Goal: Task Accomplishment & Management: Manage account settings

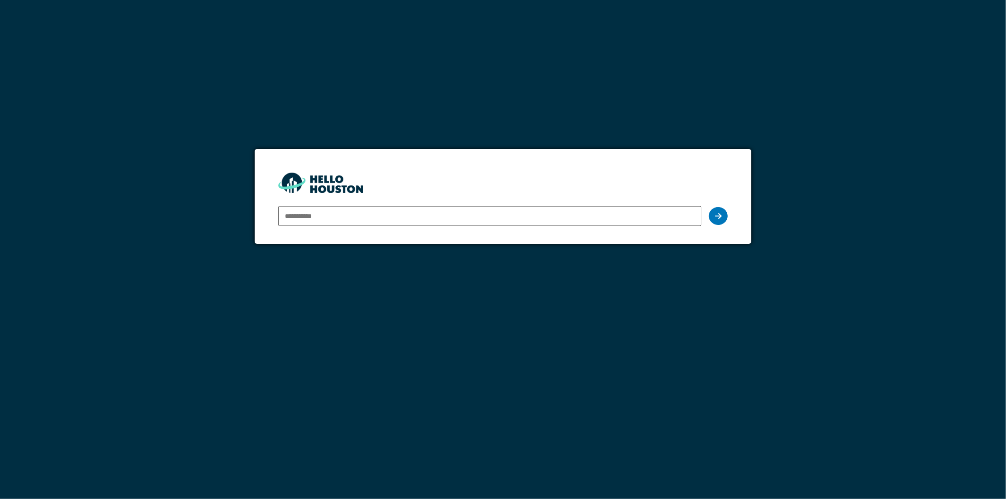
type input "**********"
click at [620, 216] on input "**********" at bounding box center [489, 216] width 423 height 20
click at [726, 218] on div at bounding box center [718, 216] width 19 height 18
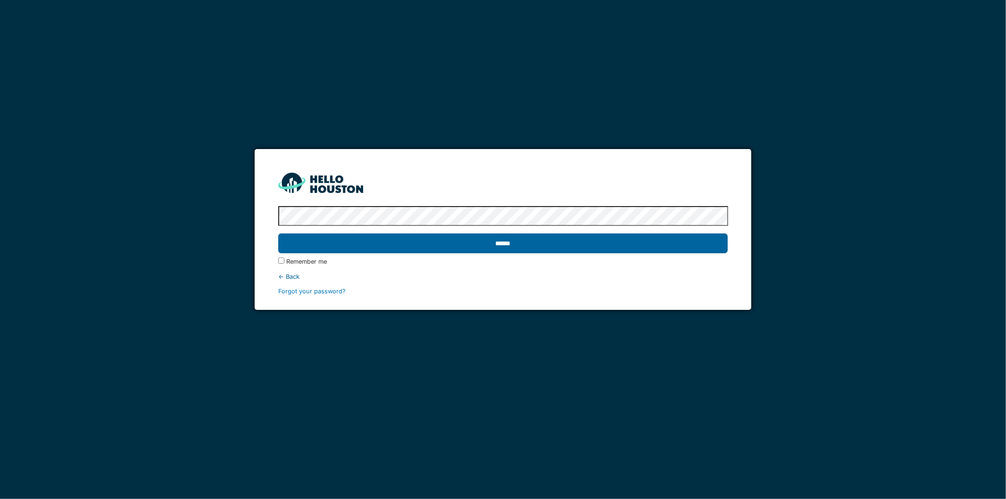
click at [453, 251] on input "******" at bounding box center [503, 243] width 450 height 20
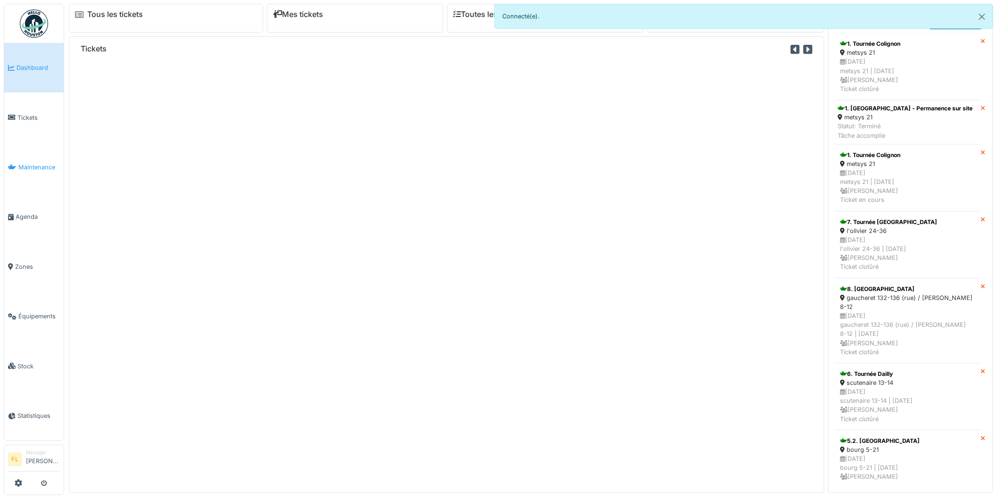
click at [25, 165] on span "Maintenance" at bounding box center [38, 167] width 41 height 9
click at [40, 169] on link "Maintenance" at bounding box center [33, 167] width 59 height 50
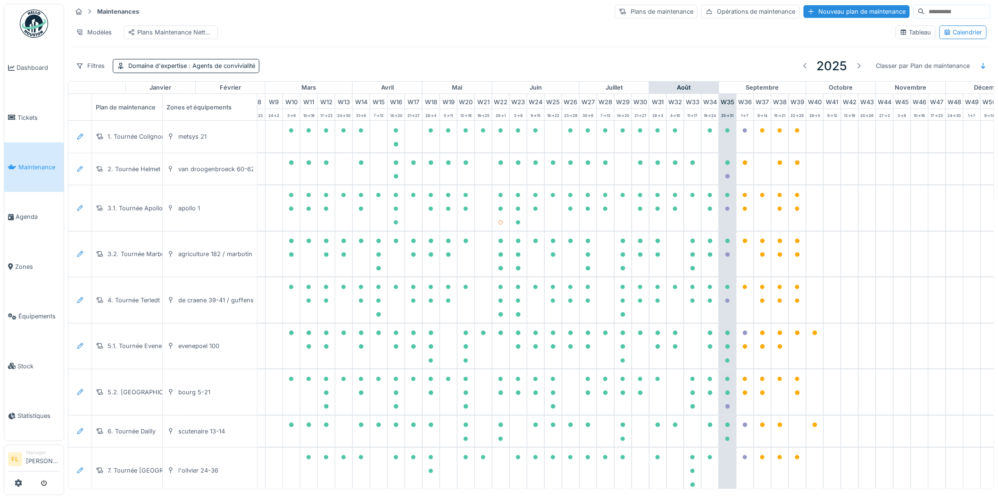
scroll to position [0, 210]
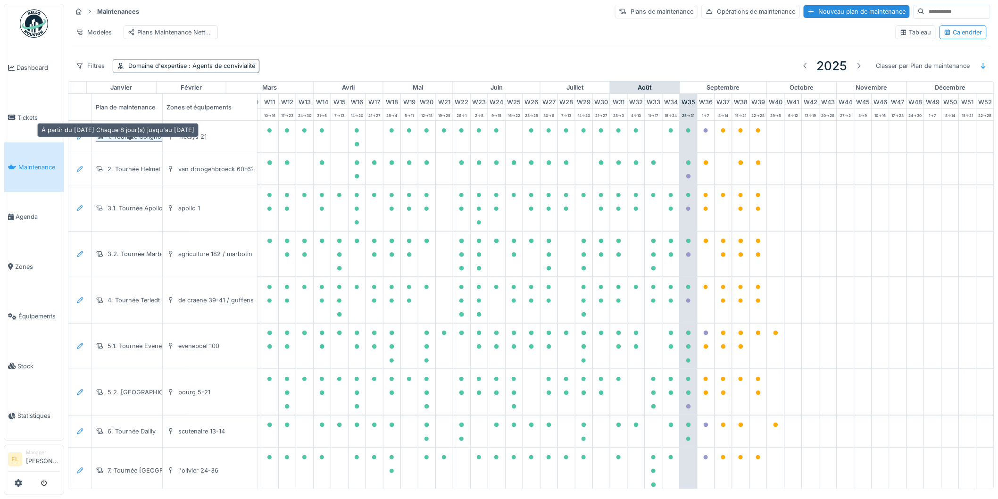
click at [121, 141] on div "1. Tournée Colignon" at bounding box center [137, 136] width 58 height 9
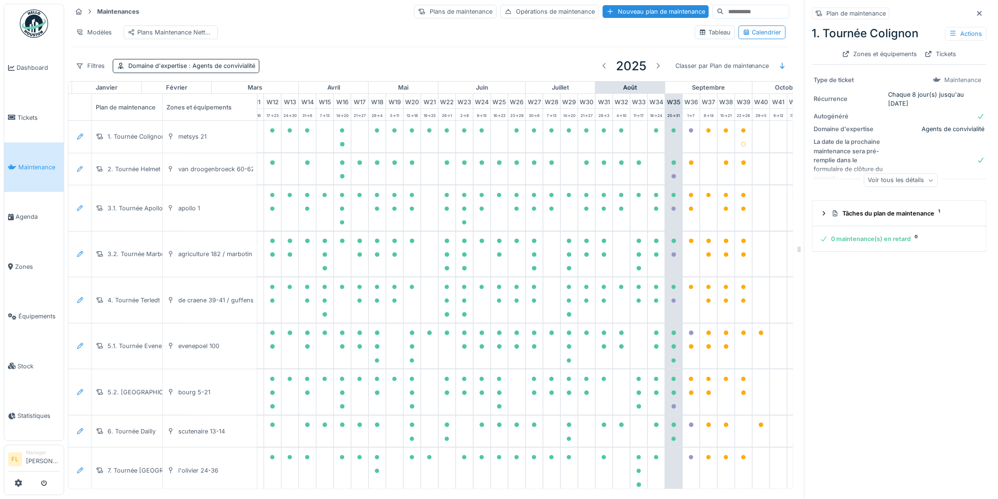
click at [902, 186] on div "Voir tous les détails" at bounding box center [901, 181] width 74 height 14
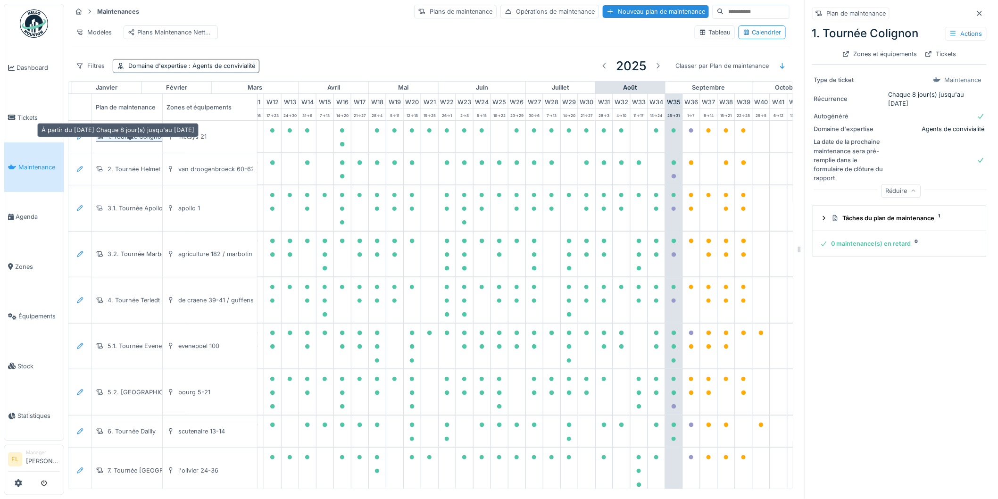
click at [123, 141] on div "1. Tournée Colignon" at bounding box center [137, 136] width 58 height 9
click at [83, 140] on icon at bounding box center [80, 136] width 8 height 6
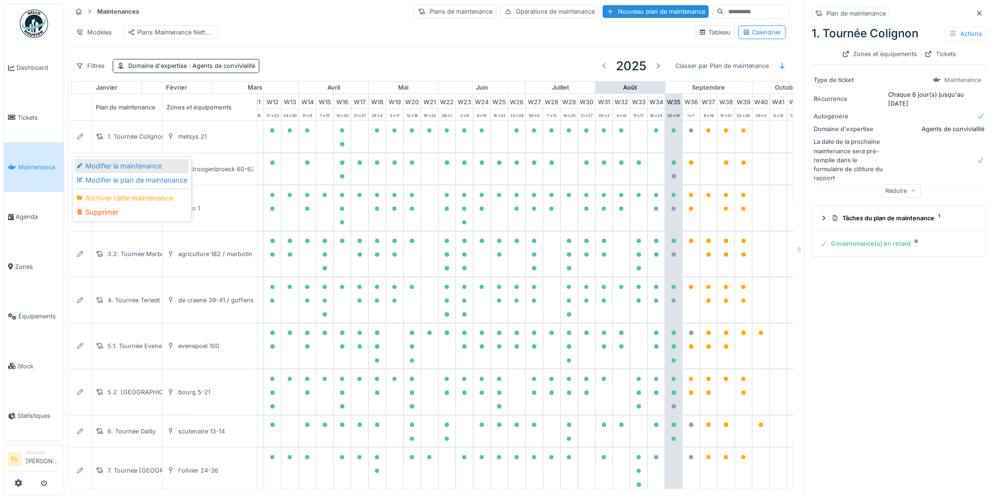
click at [92, 163] on div "Modifier la maintenance" at bounding box center [131, 166] width 115 height 14
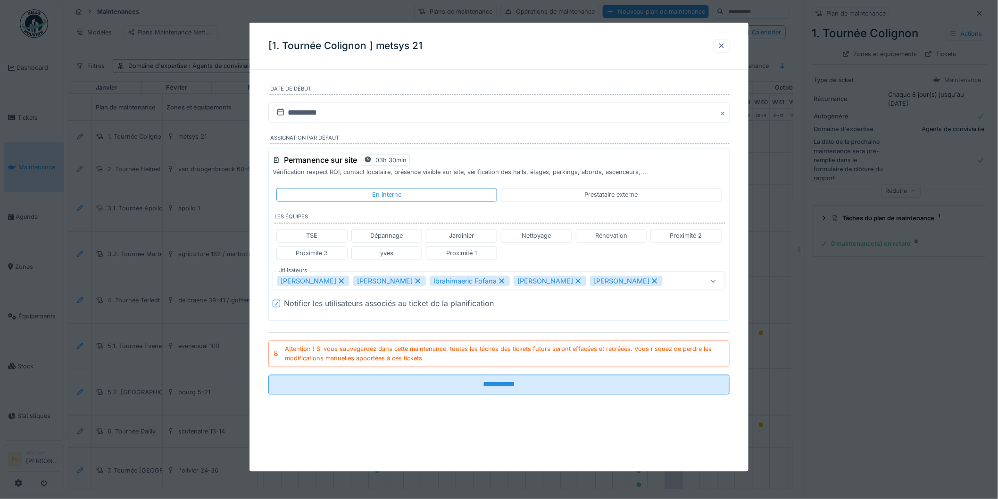
scroll to position [8, 0]
click at [725, 43] on div at bounding box center [722, 45] width 8 height 9
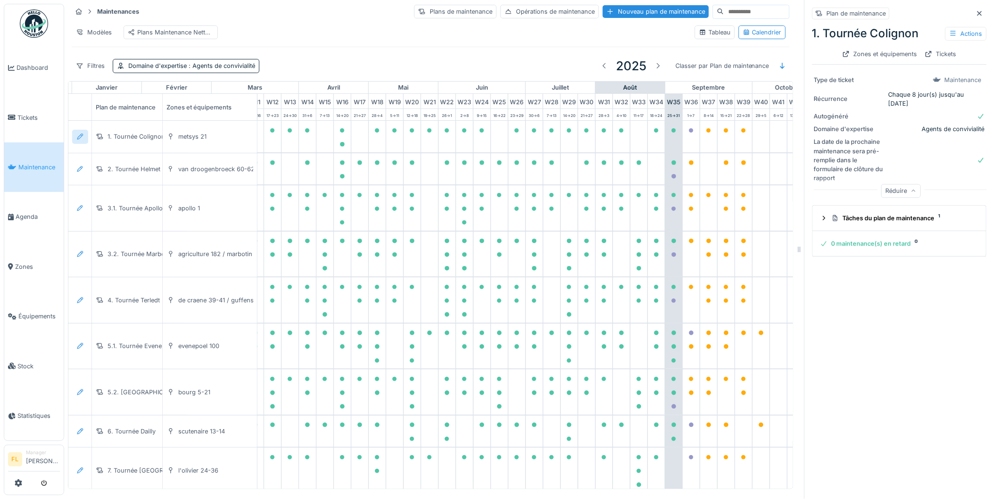
click at [80, 134] on icon at bounding box center [80, 136] width 8 height 6
click at [99, 173] on div "Modifier le plan de maintenance" at bounding box center [131, 180] width 115 height 14
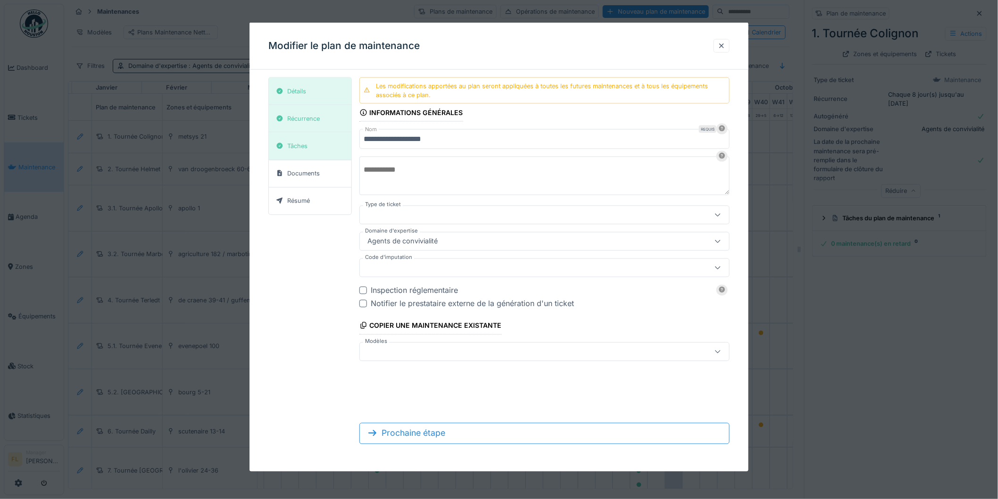
type input "***"
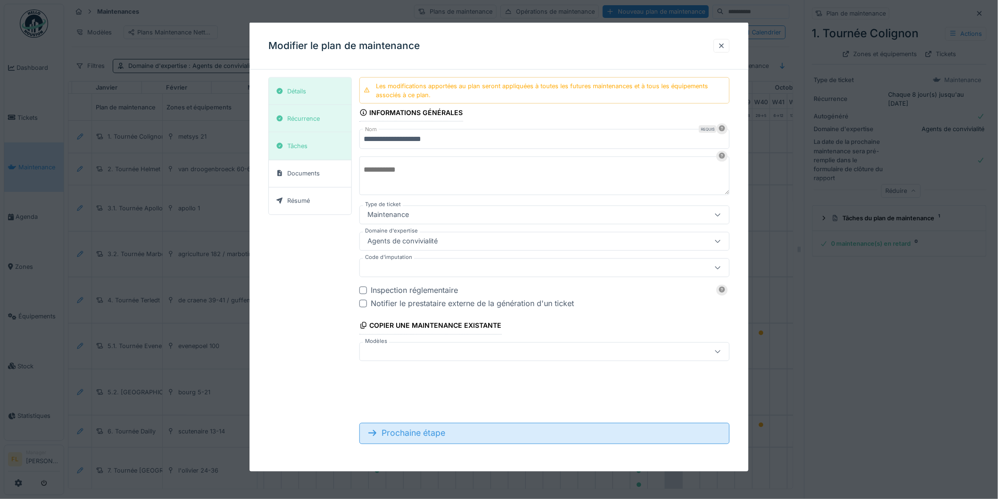
click at [420, 433] on div "Prochaine étape" at bounding box center [544, 433] width 370 height 21
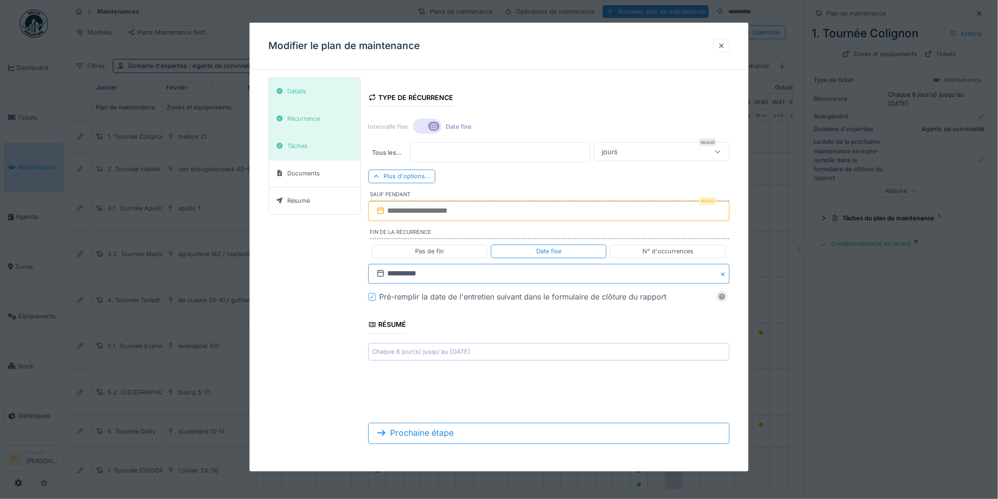
click at [421, 272] on input "**********" at bounding box center [548, 274] width 361 height 20
click at [600, 298] on button "Next Month" at bounding box center [598, 297] width 15 height 15
click at [539, 396] on div "31" at bounding box center [535, 396] width 13 height 13
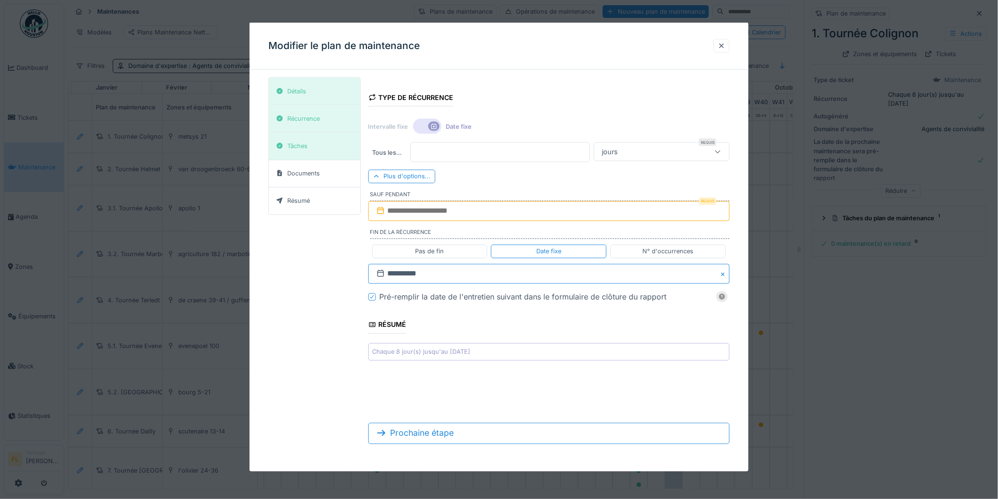
click at [510, 280] on input "**********" at bounding box center [548, 274] width 361 height 20
click at [533, 397] on div "31" at bounding box center [535, 396] width 13 height 13
click at [433, 274] on input "**********" at bounding box center [548, 274] width 361 height 20
click at [541, 306] on span "décembre" at bounding box center [535, 305] width 28 height 7
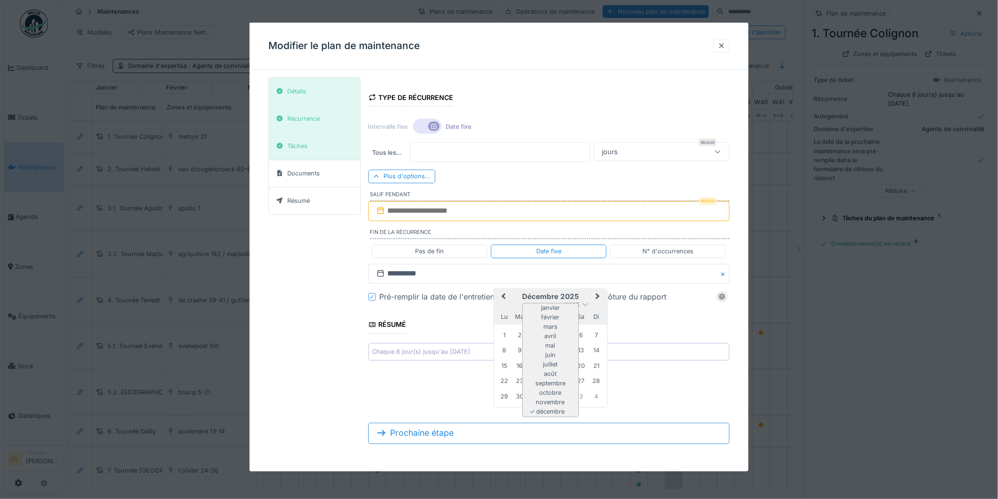
click at [554, 413] on div "✓ décembre" at bounding box center [550, 411] width 56 height 9
click at [571, 306] on span "2025" at bounding box center [571, 305] width 15 height 7
drag, startPoint x: 549, startPoint y: 339, endPoint x: 546, endPoint y: 355, distance: 16.9
click at [549, 339] on div "✓ 2025" at bounding box center [550, 338] width 56 height 9
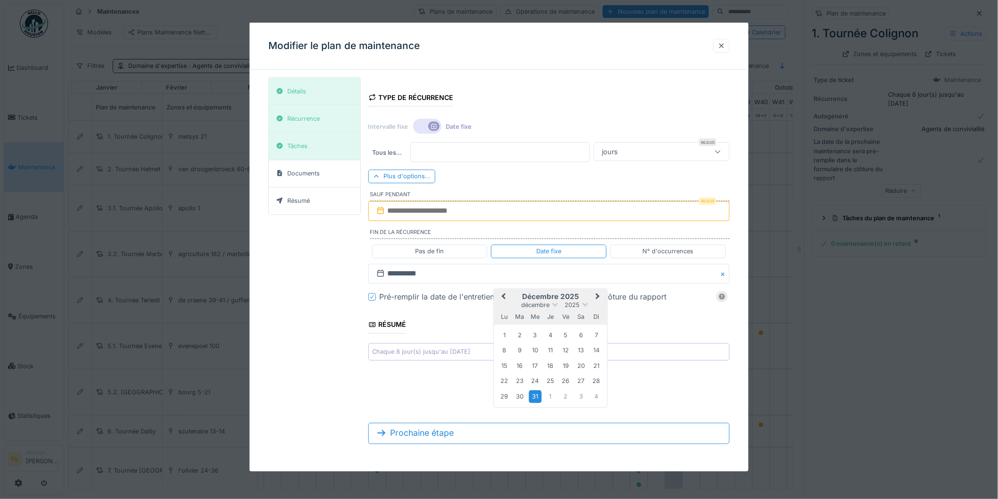
click at [503, 299] on button "Previous Month" at bounding box center [502, 297] width 15 height 15
click at [536, 399] on div "26" at bounding box center [535, 396] width 13 height 13
click at [439, 278] on input "**********" at bounding box center [548, 274] width 361 height 20
click at [595, 295] on button "Next Month" at bounding box center [598, 297] width 15 height 15
click at [519, 397] on div "30" at bounding box center [519, 396] width 13 height 13
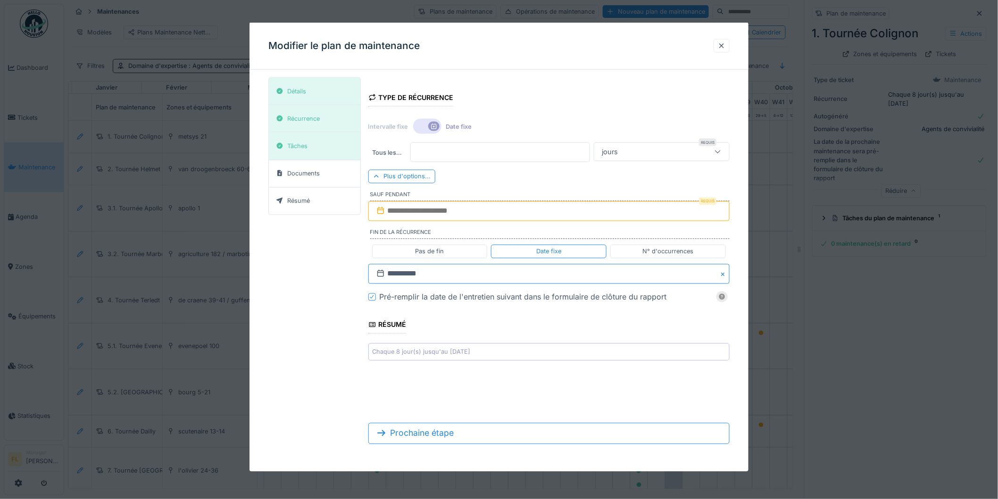
click at [440, 277] on input "**********" at bounding box center [548, 274] width 361 height 20
click at [582, 383] on div "27" at bounding box center [581, 381] width 13 height 13
click at [455, 275] on input "**********" at bounding box center [548, 274] width 361 height 20
click at [597, 383] on div "28" at bounding box center [596, 381] width 13 height 13
click at [465, 271] on input "**********" at bounding box center [548, 274] width 361 height 20
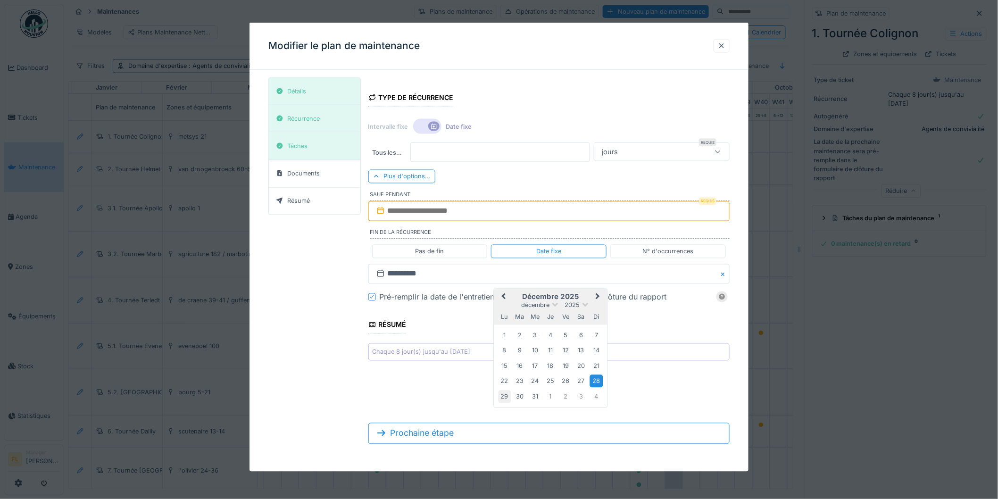
click at [503, 399] on div "29" at bounding box center [504, 396] width 13 height 13
click at [448, 272] on input "**********" at bounding box center [548, 274] width 361 height 20
click at [599, 380] on div "28" at bounding box center [596, 381] width 13 height 13
click at [328, 280] on div "**********" at bounding box center [498, 264] width 461 height 374
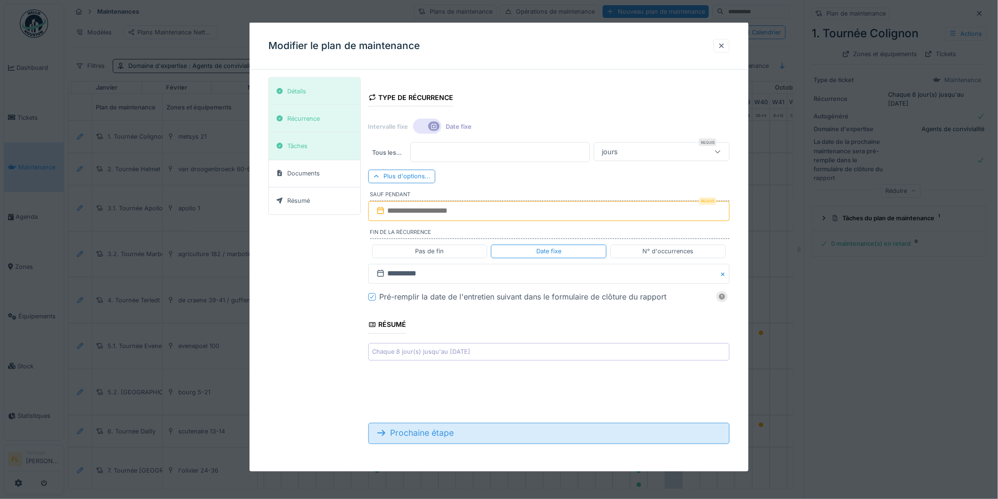
click at [431, 428] on div "Prochaine étape" at bounding box center [548, 433] width 361 height 21
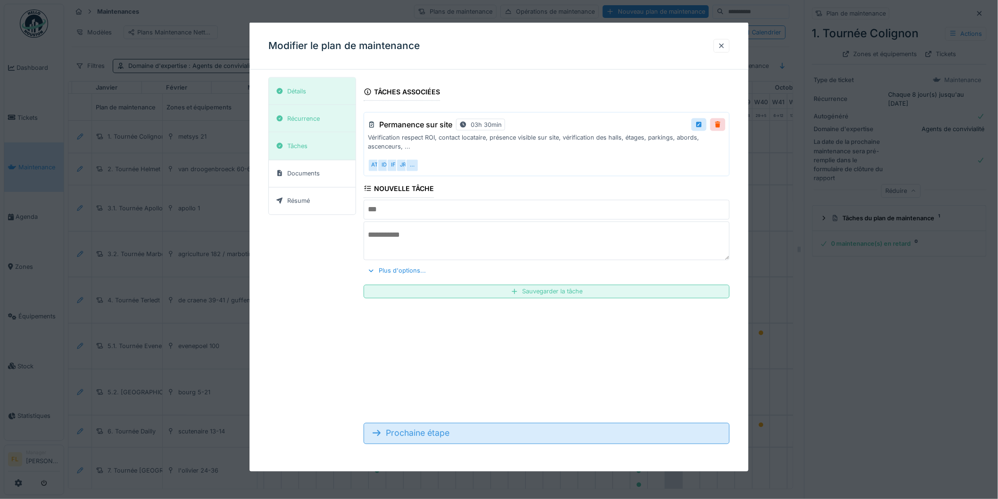
click at [425, 437] on div "Prochaine étape" at bounding box center [547, 433] width 366 height 21
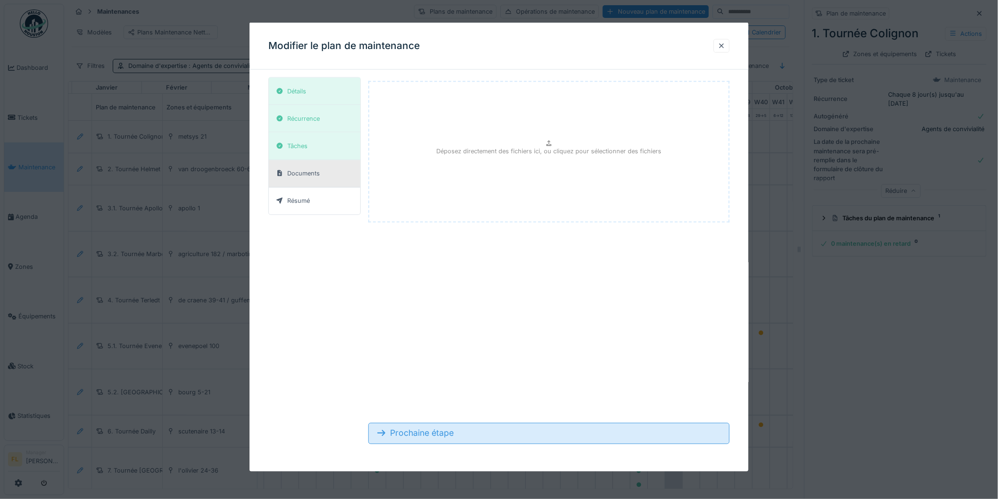
click at [430, 437] on div "Prochaine étape" at bounding box center [548, 433] width 361 height 21
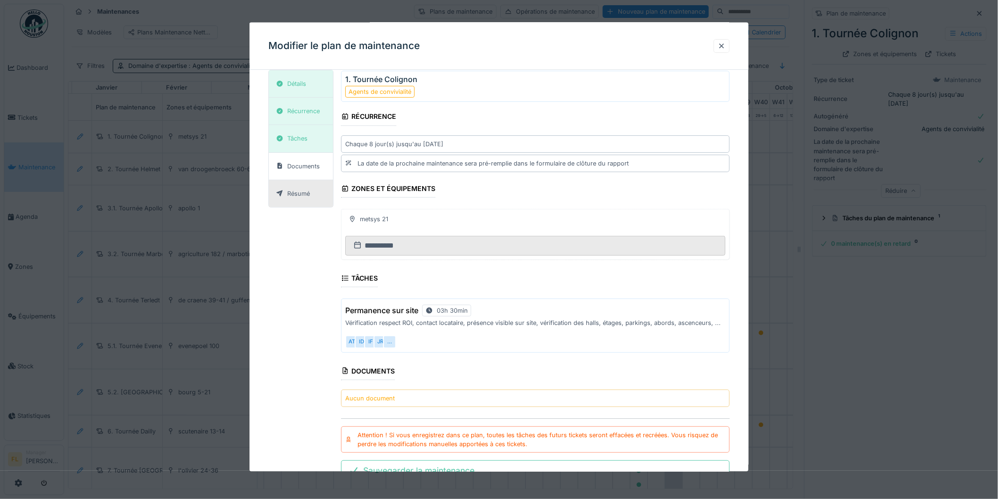
scroll to position [74, 0]
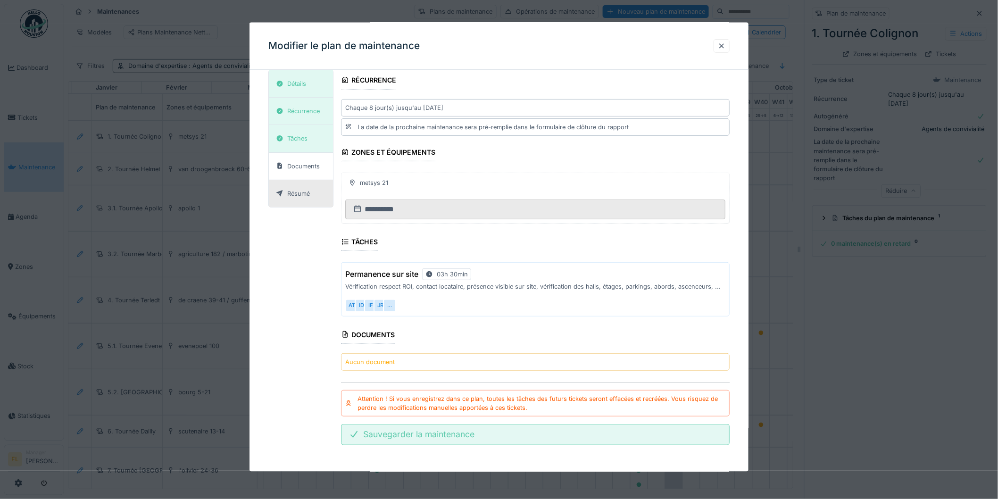
click at [455, 440] on div "Sauvegarder la maintenance" at bounding box center [535, 434] width 389 height 21
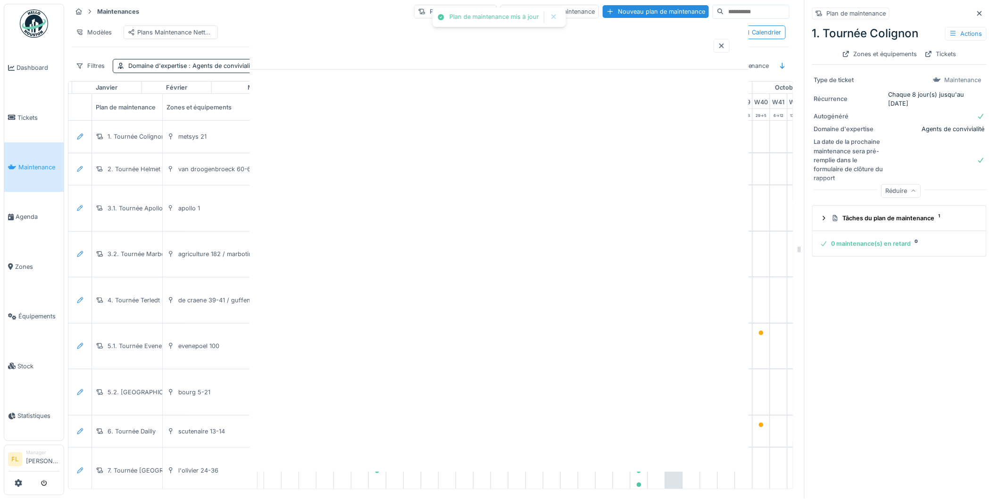
scroll to position [0, 0]
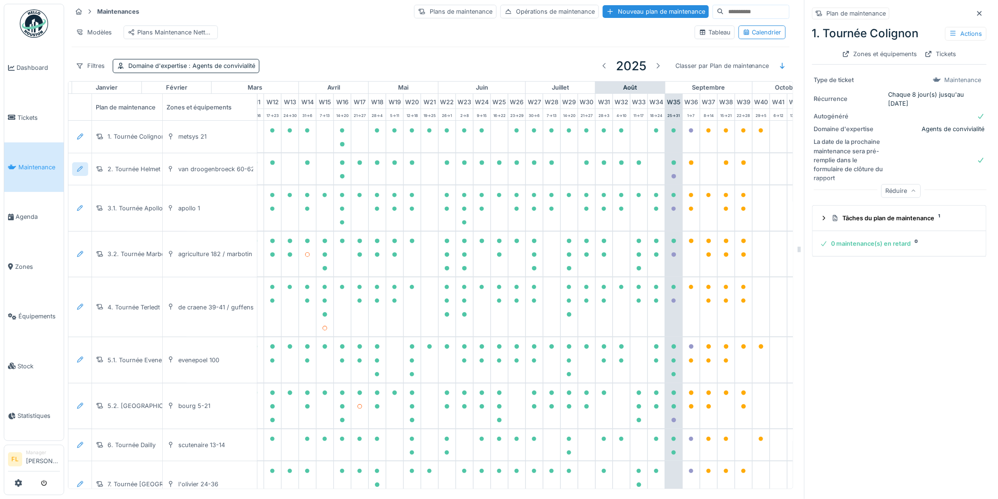
click at [76, 171] on icon at bounding box center [80, 169] width 8 height 6
click at [92, 206] on div "Modifier le plan de maintenance" at bounding box center [131, 212] width 115 height 14
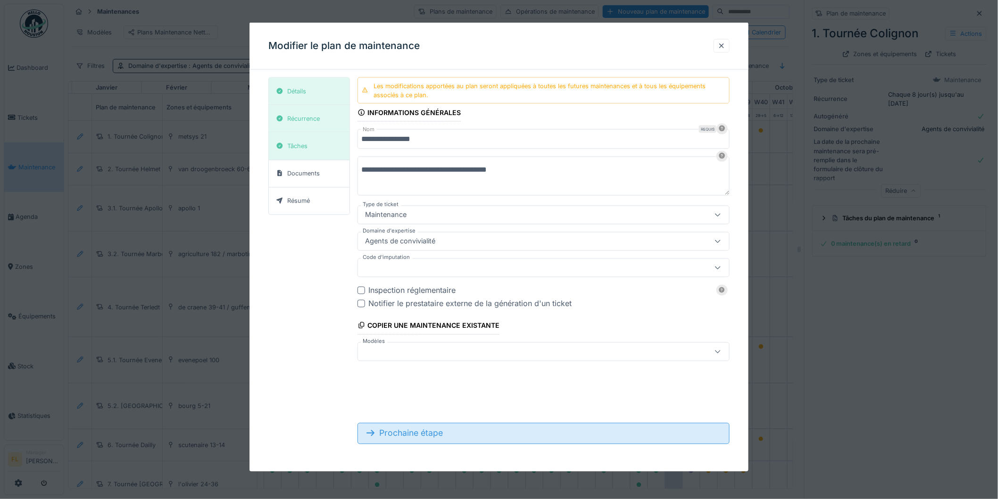
click at [423, 436] on div "Prochaine étape" at bounding box center [543, 433] width 372 height 21
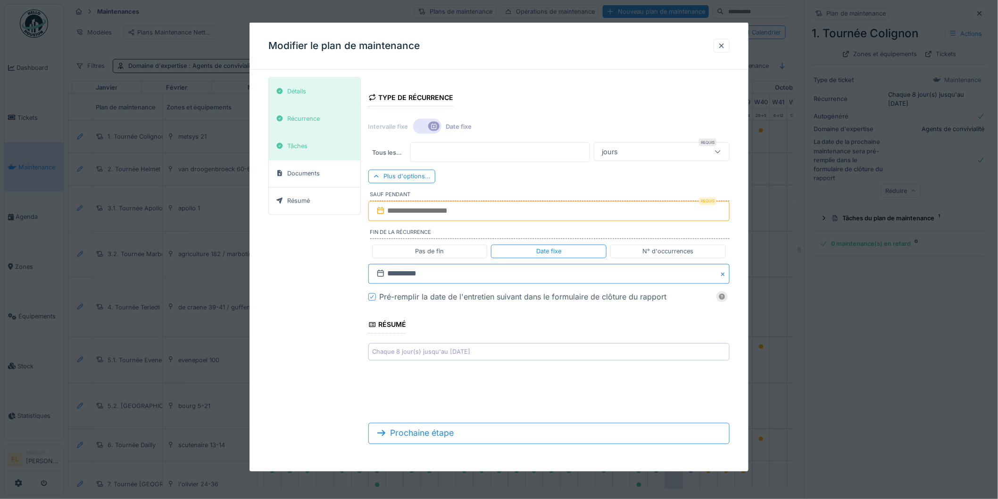
click at [422, 281] on input "**********" at bounding box center [548, 274] width 361 height 20
click at [597, 291] on button "Next Month" at bounding box center [598, 297] width 15 height 15
click at [597, 296] on span "Next Month" at bounding box center [597, 296] width 0 height 11
click at [598, 380] on div "28" at bounding box center [596, 381] width 13 height 13
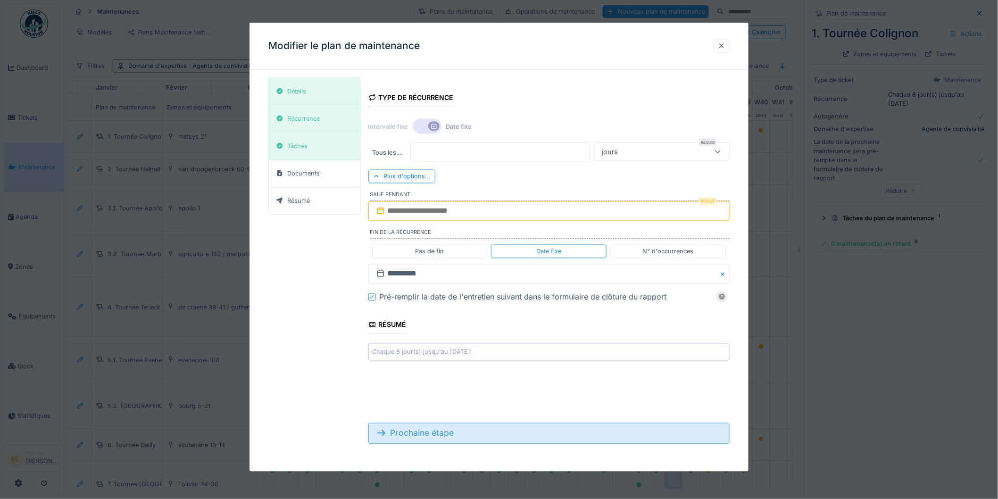
click at [407, 436] on div "Prochaine étape" at bounding box center [548, 433] width 361 height 21
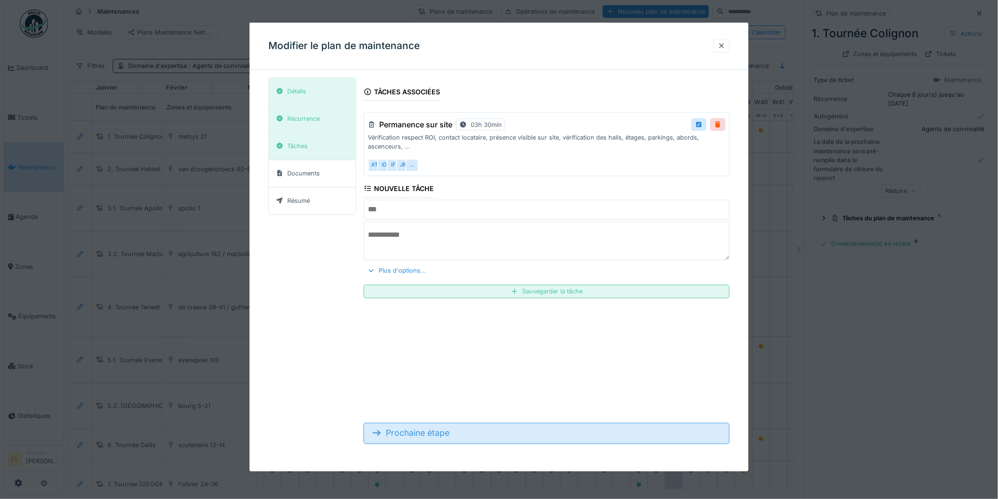
click at [407, 436] on div "Prochaine étape" at bounding box center [547, 433] width 366 height 21
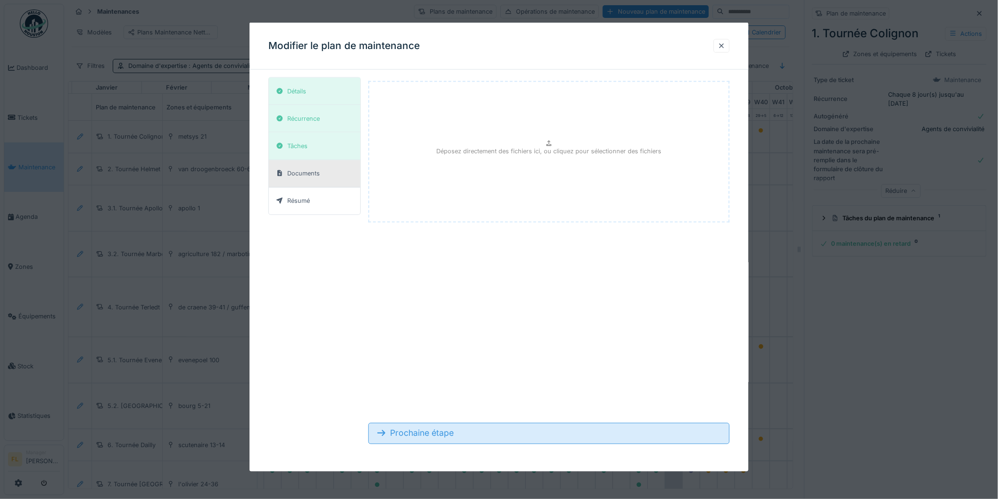
click at [408, 436] on div "Prochaine étape" at bounding box center [548, 433] width 361 height 21
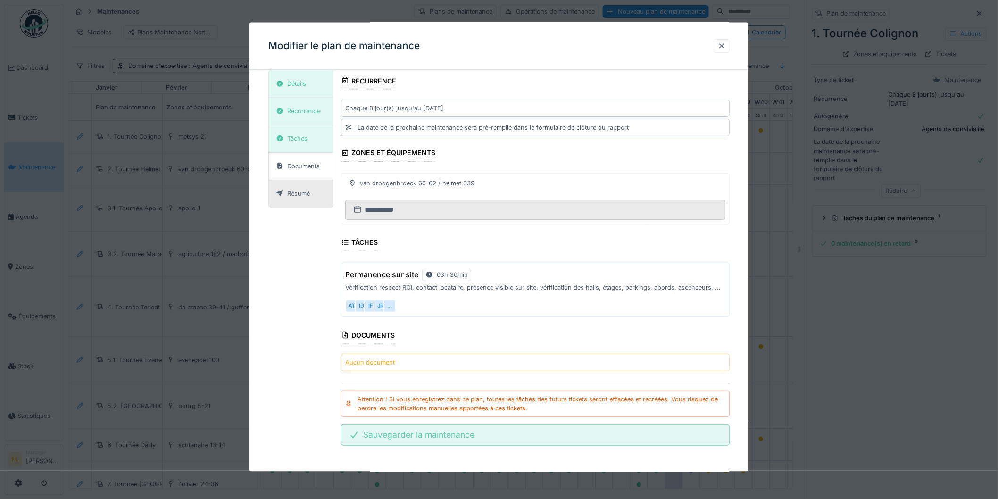
scroll to position [83, 0]
click at [484, 437] on div "Sauvegarder la maintenance" at bounding box center [535, 434] width 389 height 21
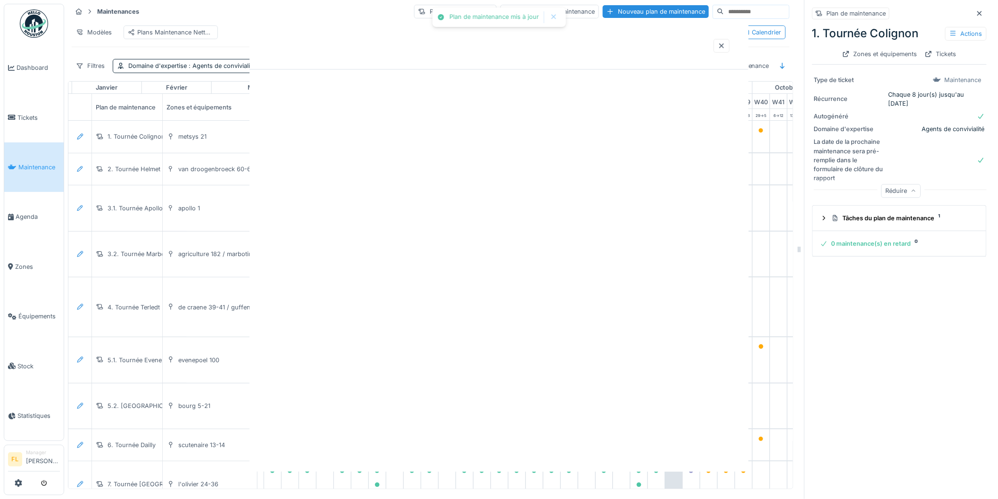
scroll to position [0, 0]
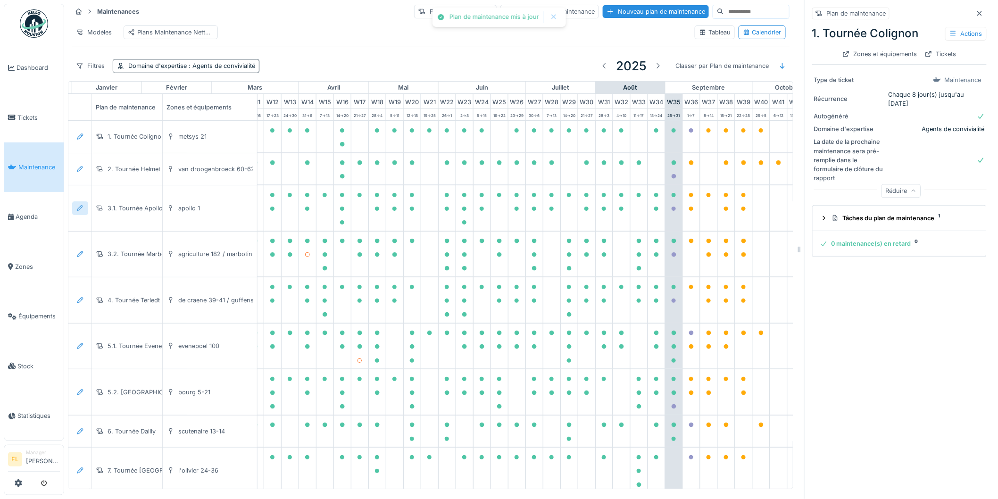
click at [81, 214] on div at bounding box center [80, 208] width 16 height 14
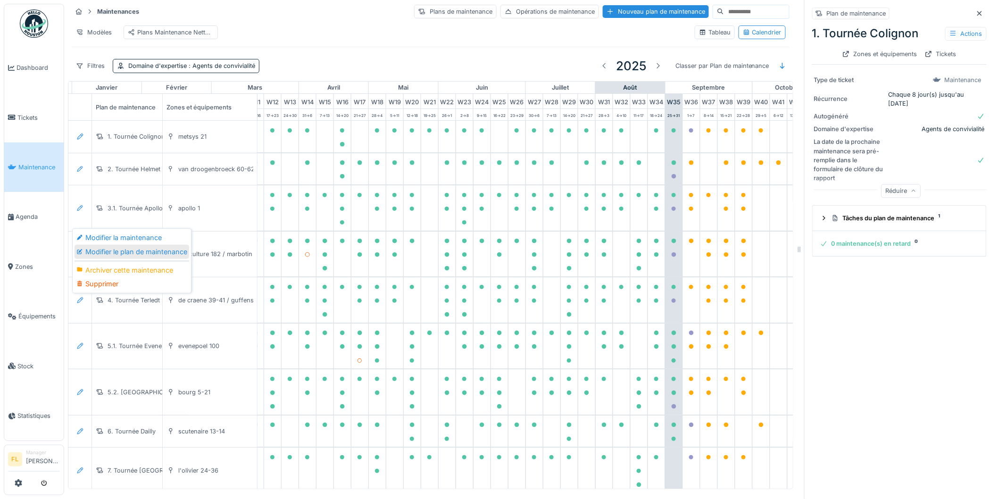
click at [112, 245] on div "Modifier le plan de maintenance" at bounding box center [131, 252] width 115 height 14
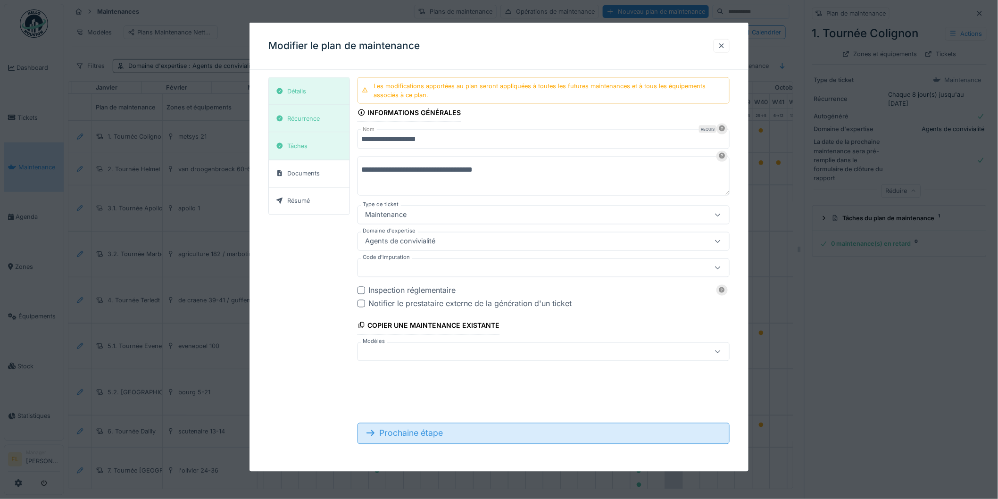
click at [399, 439] on div "Prochaine étape" at bounding box center [543, 433] width 372 height 21
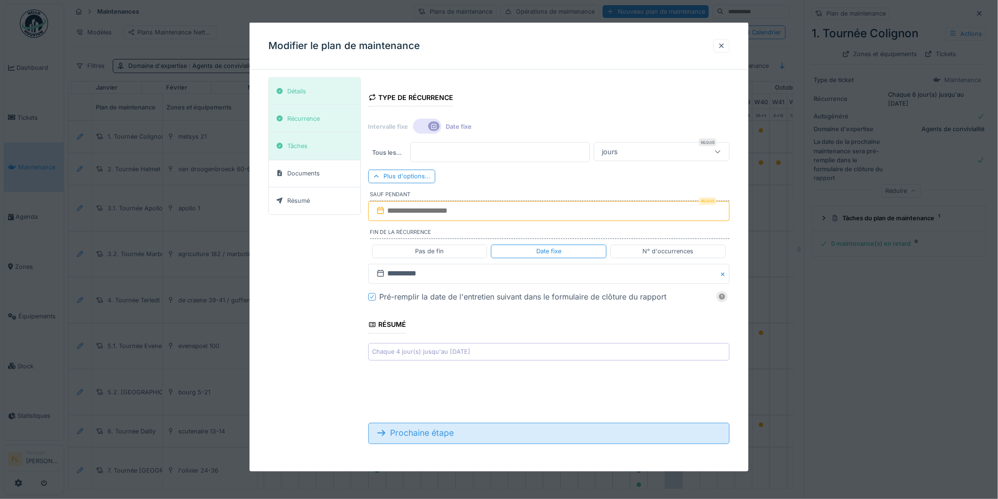
click at [399, 434] on div "Prochaine étape" at bounding box center [548, 433] width 361 height 21
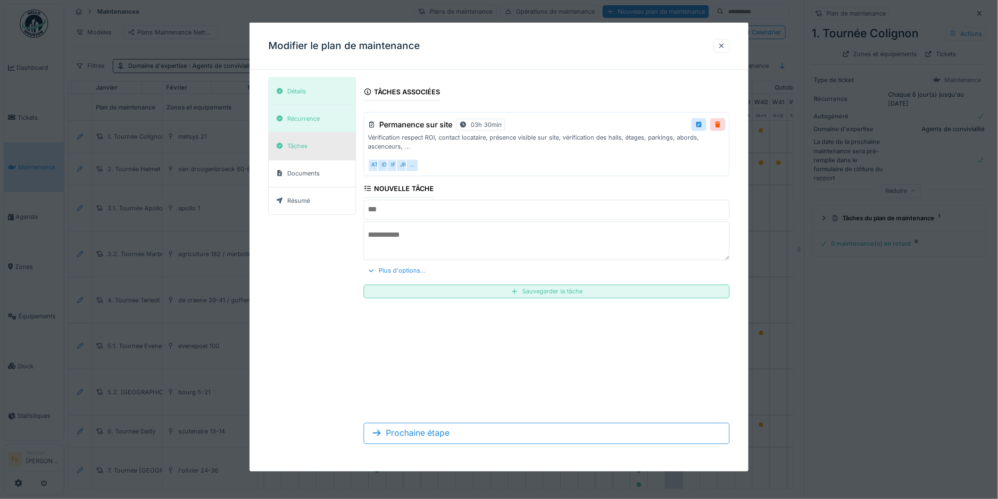
click at [305, 148] on div "Tâches" at bounding box center [297, 145] width 20 height 9
click at [725, 41] on div at bounding box center [722, 45] width 8 height 9
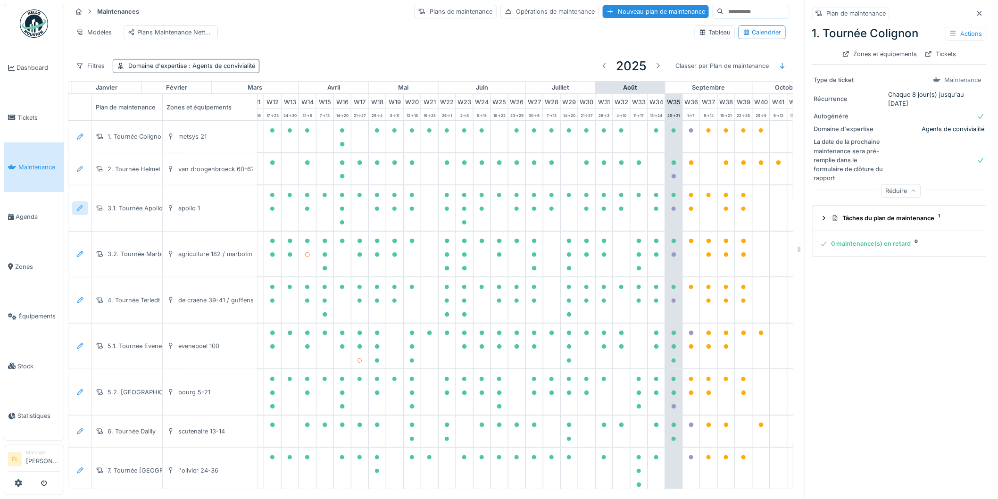
click at [79, 208] on icon at bounding box center [80, 208] width 6 height 6
click at [104, 245] on div "Modifier le plan de maintenance" at bounding box center [131, 252] width 115 height 14
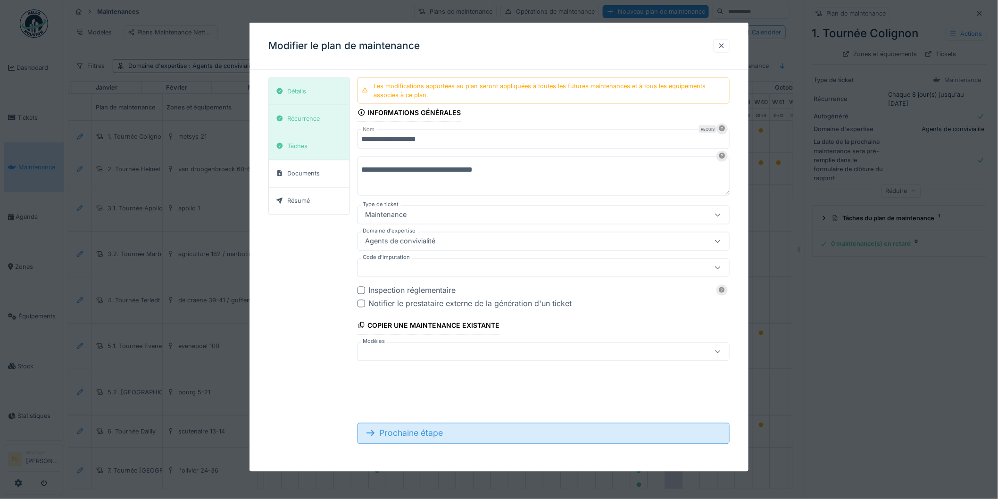
click at [450, 434] on div "Prochaine étape" at bounding box center [543, 433] width 372 height 21
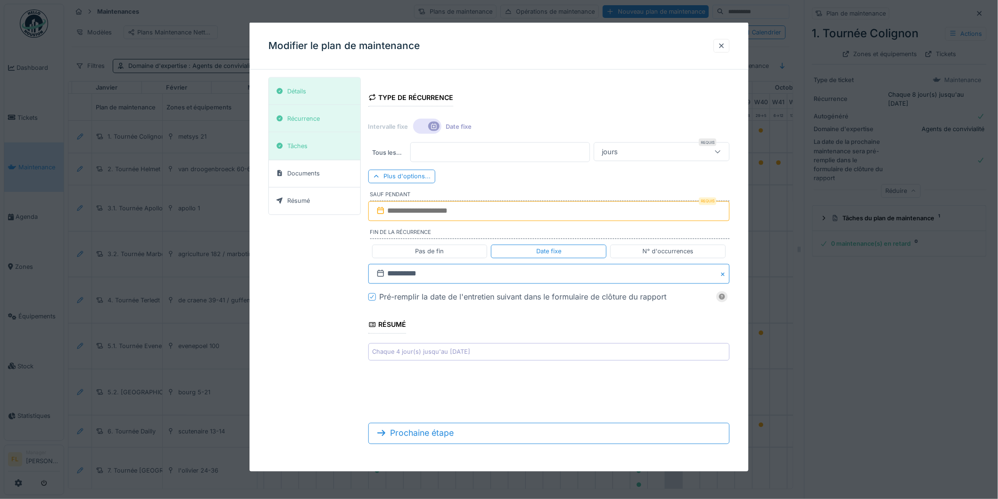
click at [443, 279] on input "**********" at bounding box center [548, 274] width 361 height 20
click at [597, 295] on span "Next Month" at bounding box center [597, 296] width 0 height 11
click at [596, 380] on div "28" at bounding box center [596, 381] width 13 height 13
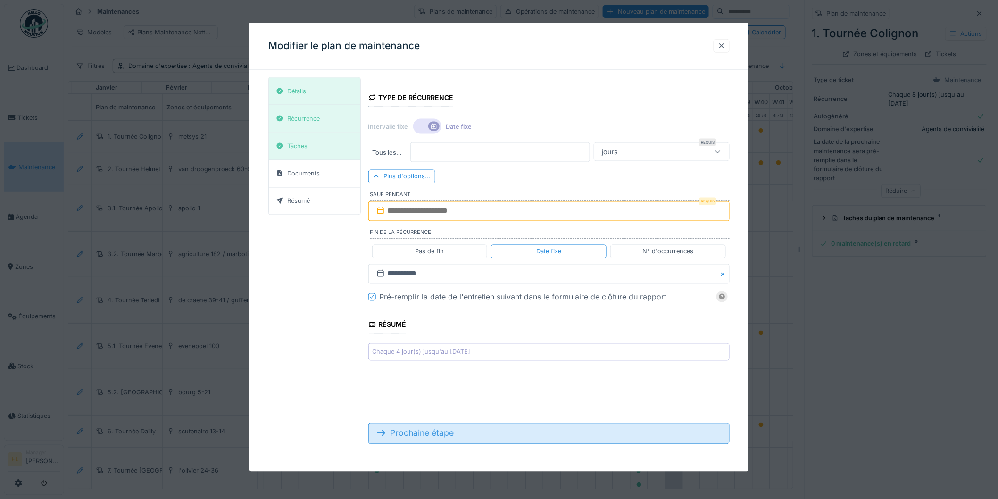
click at [407, 430] on div "Prochaine étape" at bounding box center [548, 433] width 361 height 21
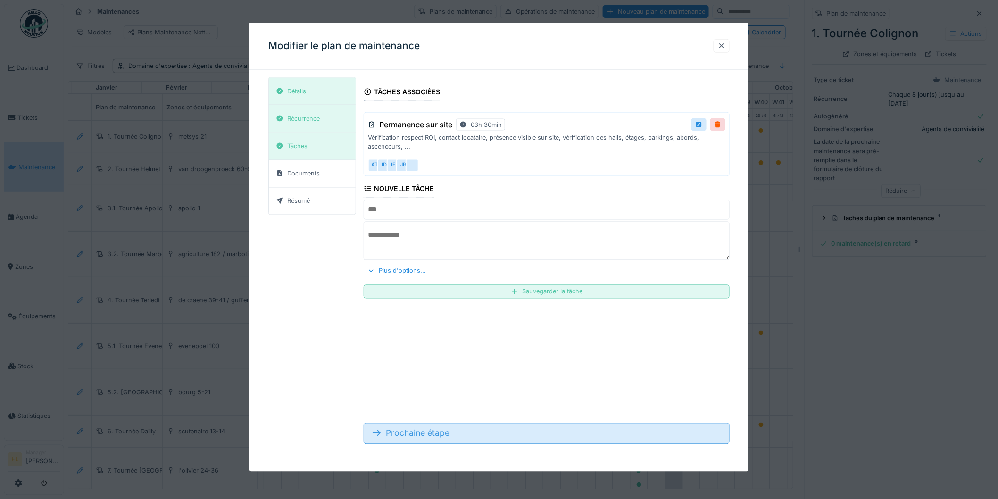
click at [413, 435] on div "Prochaine étape" at bounding box center [547, 433] width 366 height 21
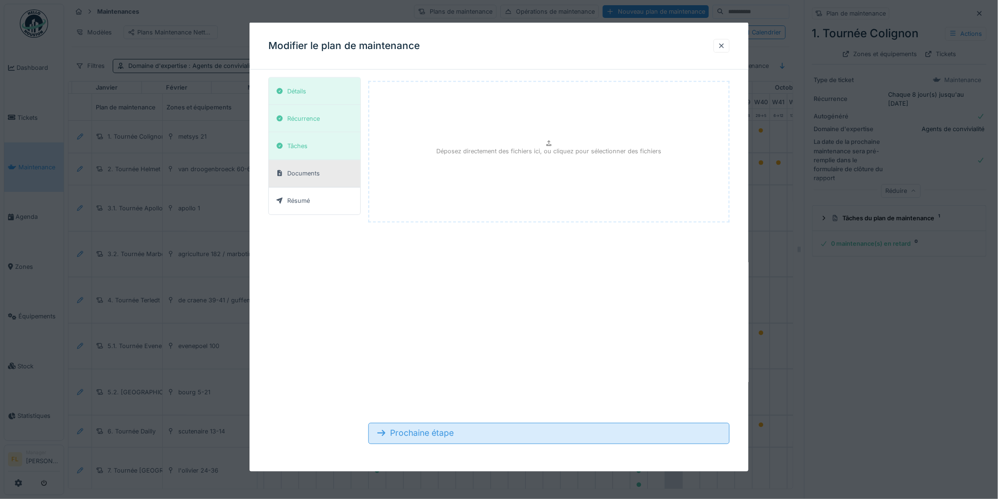
click at [419, 438] on div "Prochaine étape" at bounding box center [548, 433] width 361 height 21
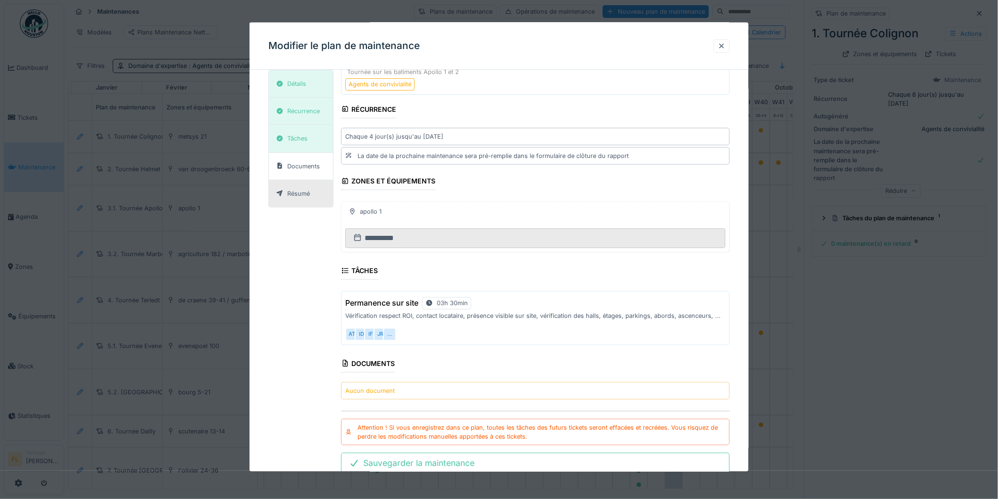
scroll to position [83, 0]
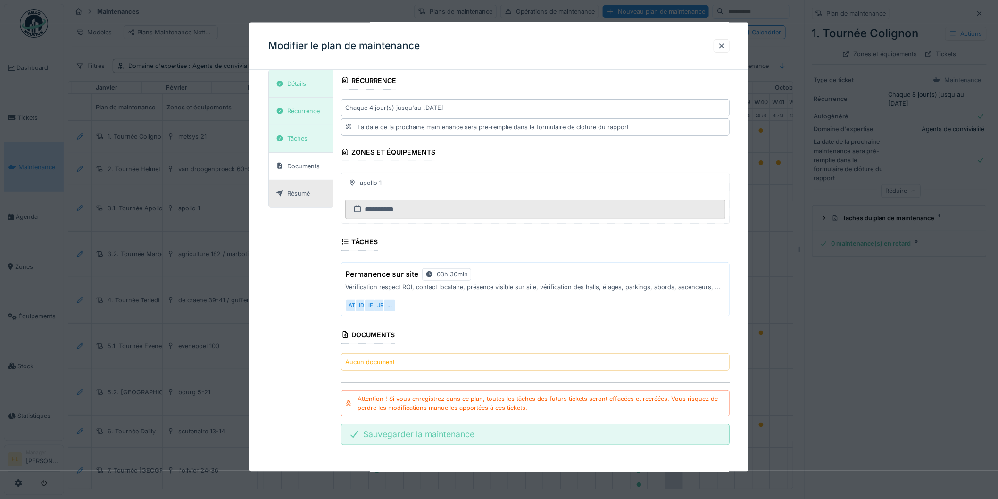
click at [516, 436] on div "Sauvegarder la maintenance" at bounding box center [535, 434] width 389 height 21
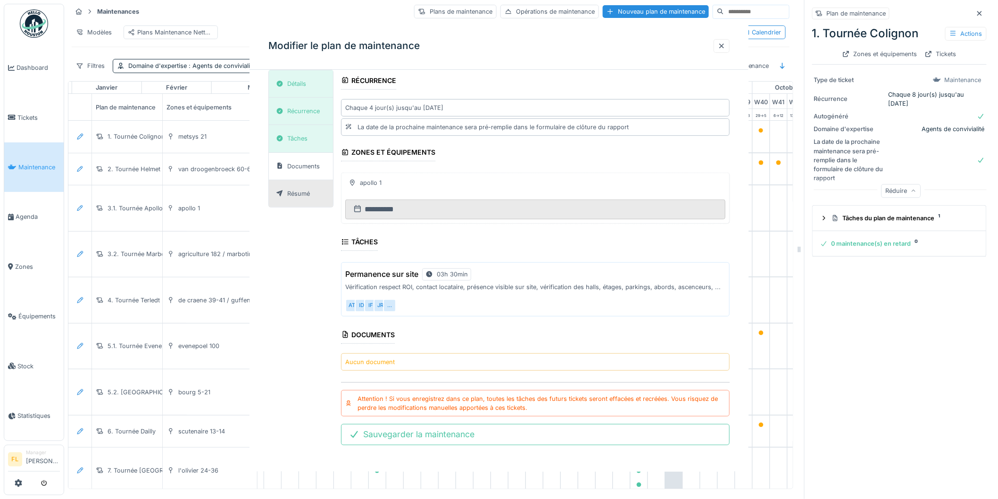
scroll to position [0, 0]
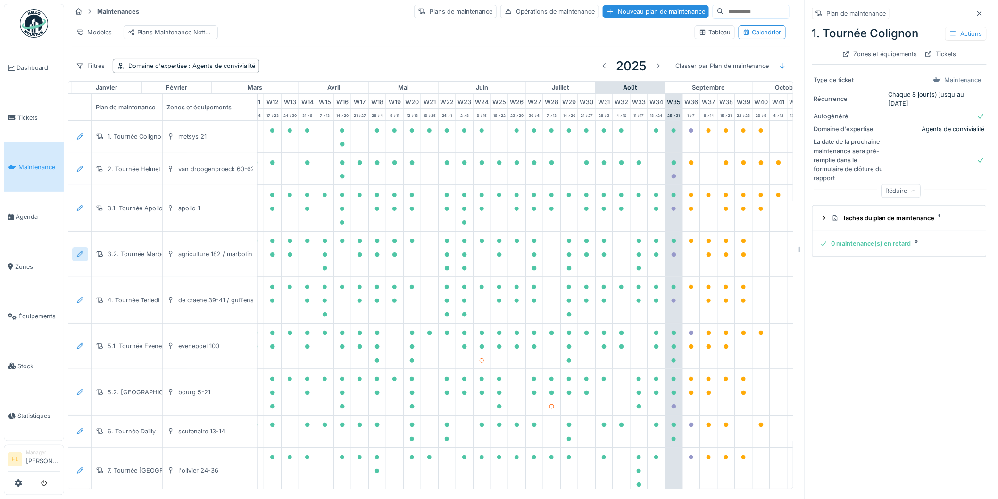
click at [82, 257] on div at bounding box center [80, 253] width 8 height 9
click at [110, 291] on div "Modifier le plan de maintenance" at bounding box center [131, 298] width 115 height 14
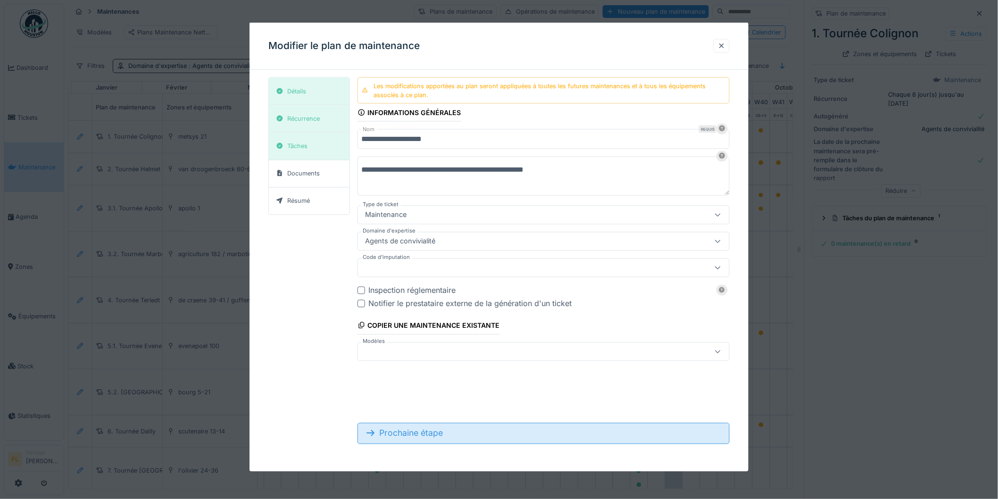
click at [445, 432] on div "Prochaine étape" at bounding box center [543, 433] width 372 height 21
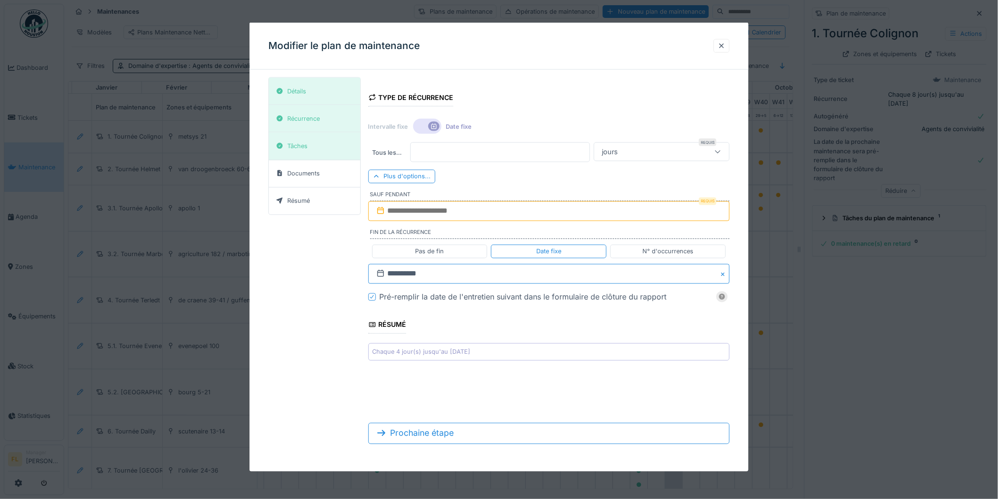
click at [435, 273] on input "**********" at bounding box center [548, 274] width 361 height 20
click at [600, 296] on button "Next Month" at bounding box center [598, 297] width 15 height 15
click at [596, 384] on div "28" at bounding box center [596, 381] width 13 height 13
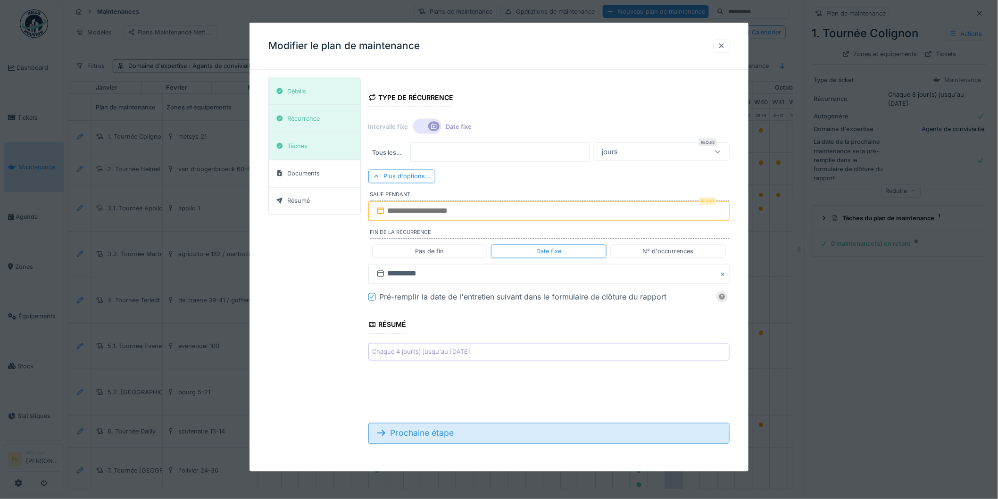
click at [512, 431] on div "Prochaine étape" at bounding box center [548, 433] width 361 height 21
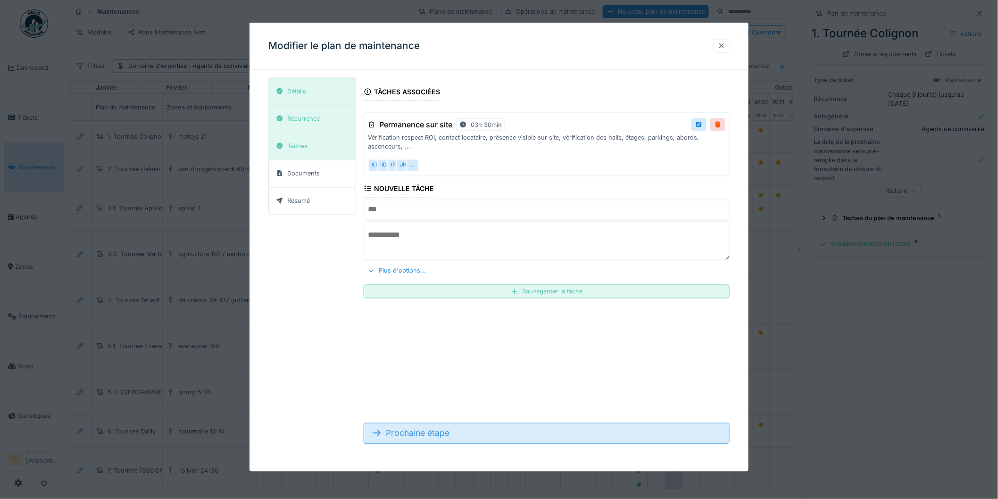
click at [512, 435] on div "Prochaine étape" at bounding box center [547, 433] width 366 height 21
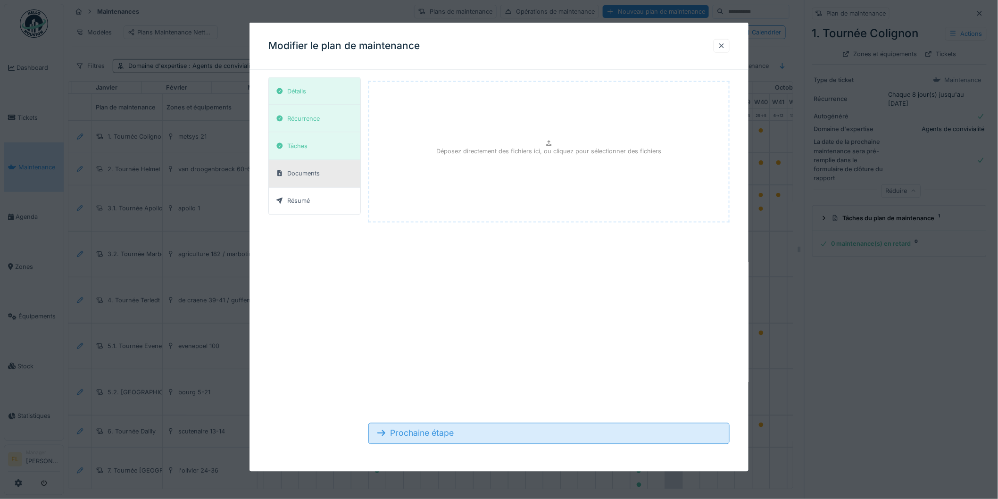
click at [512, 435] on div "Prochaine étape" at bounding box center [548, 433] width 361 height 21
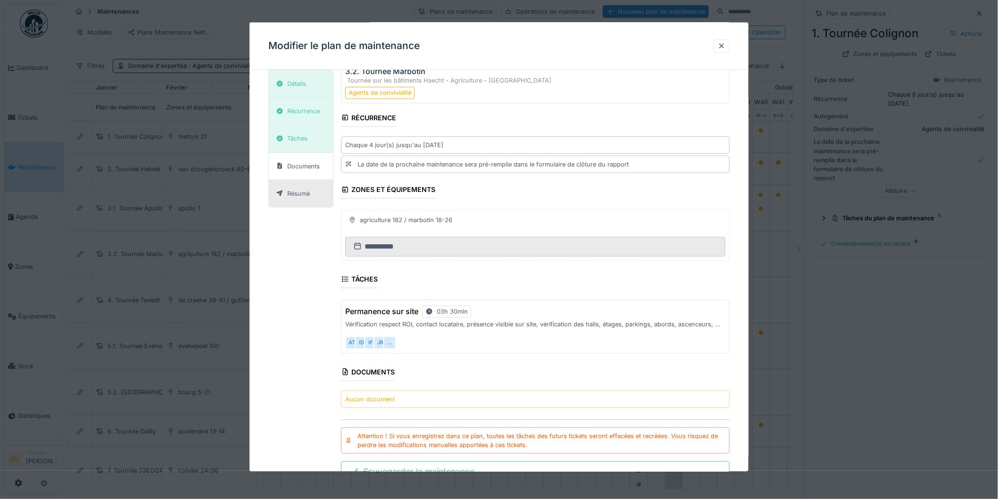
scroll to position [83, 0]
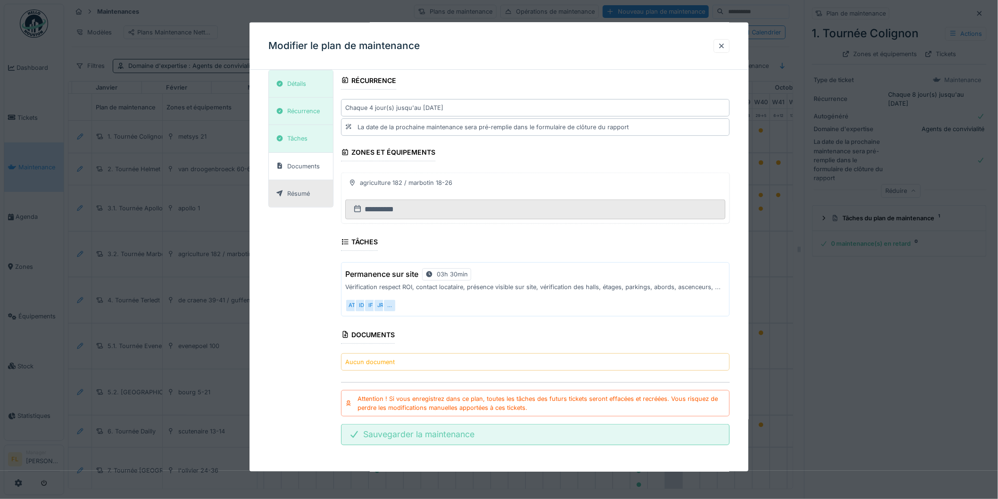
click at [526, 430] on div "Sauvegarder la maintenance" at bounding box center [535, 434] width 389 height 21
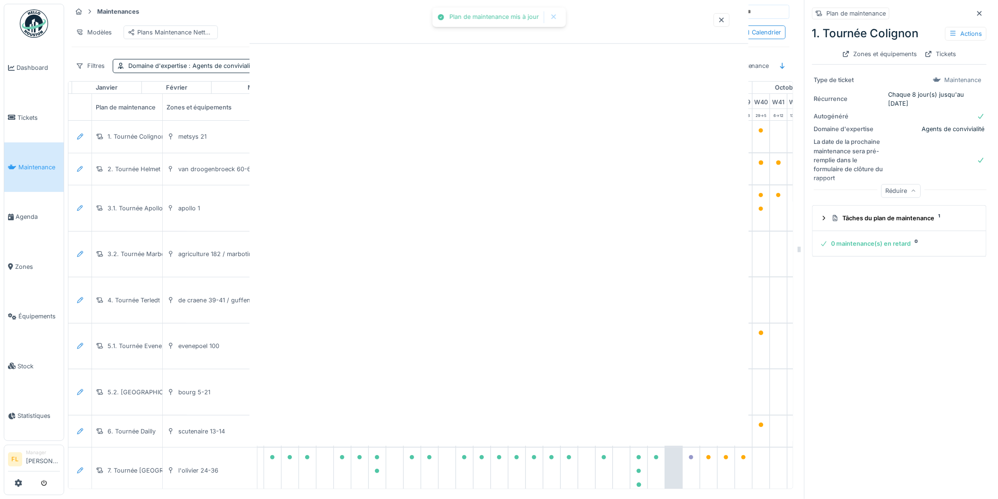
scroll to position [0, 0]
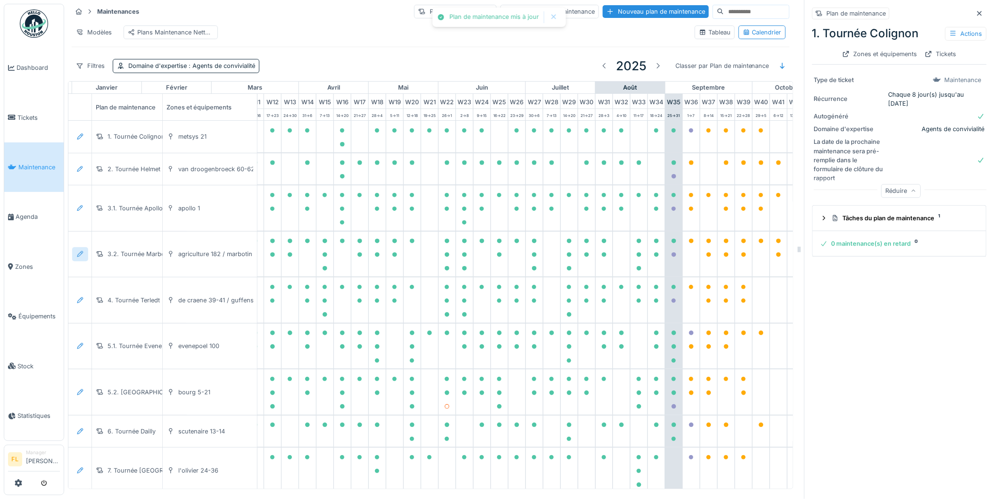
click at [77, 257] on div at bounding box center [80, 253] width 8 height 9
click at [95, 291] on div "Modifier le plan de maintenance" at bounding box center [131, 298] width 115 height 14
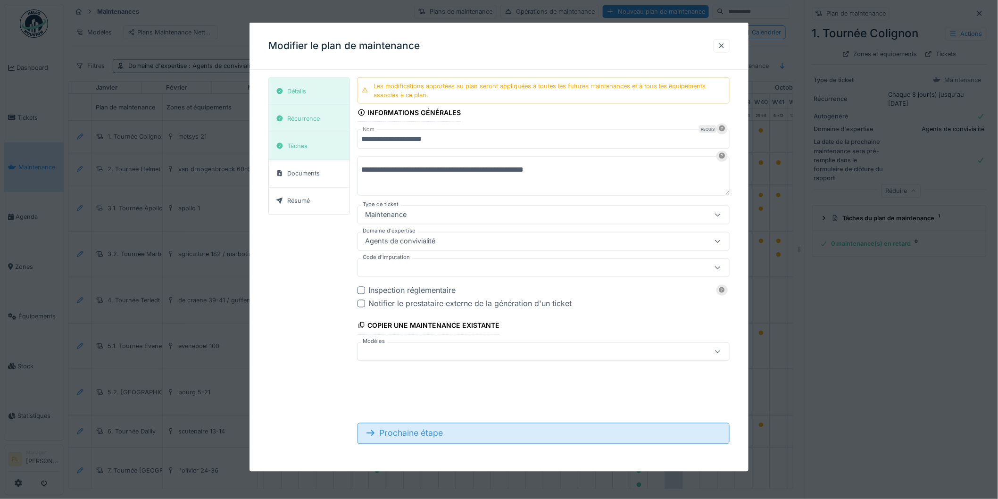
click at [422, 443] on div "Prochaine étape" at bounding box center [543, 433] width 372 height 21
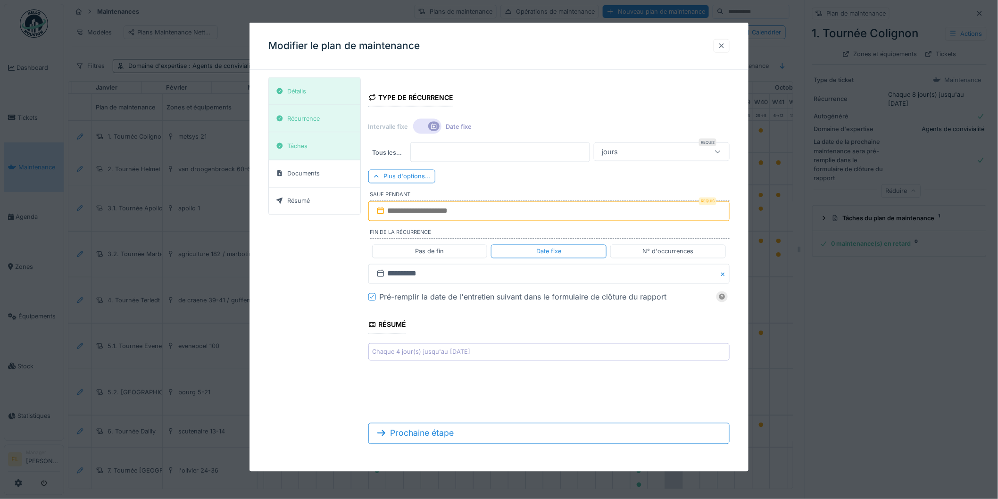
click at [722, 41] on div at bounding box center [722, 45] width 8 height 9
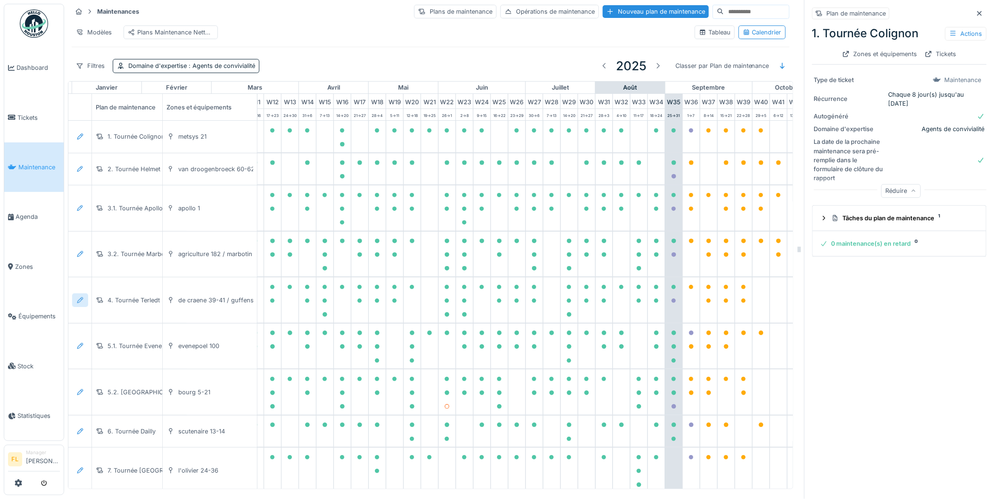
click at [81, 303] on icon at bounding box center [80, 300] width 8 height 6
click at [107, 337] on div "Modifier le plan de maintenance" at bounding box center [131, 344] width 115 height 14
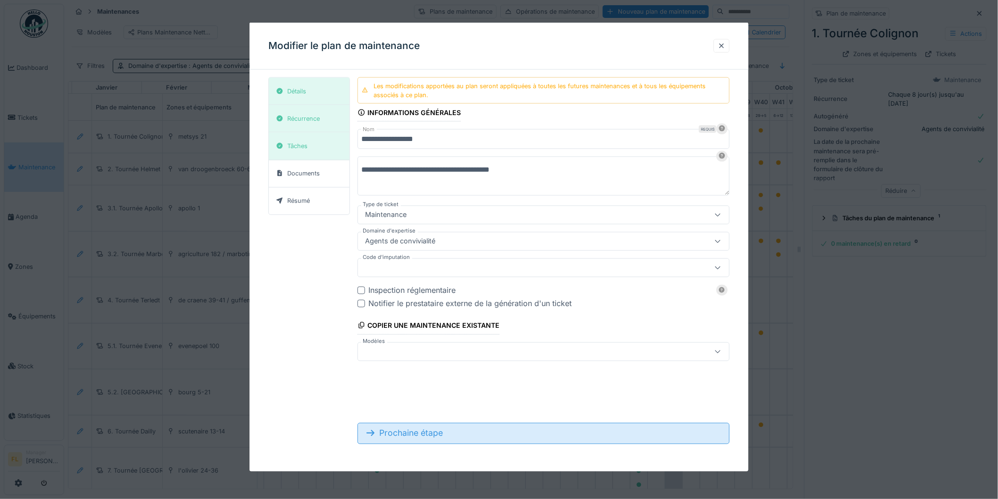
click at [450, 441] on div "Prochaine étape" at bounding box center [543, 433] width 372 height 21
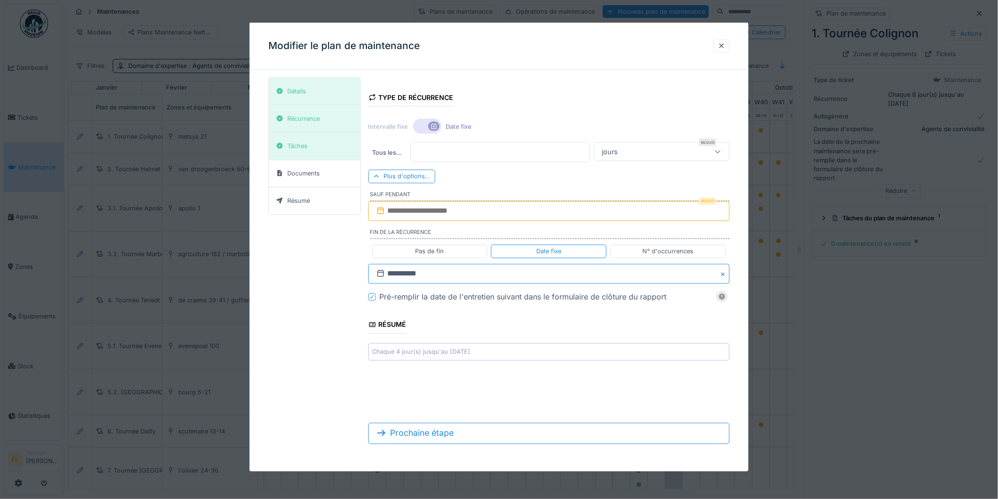
click at [427, 270] on input "**********" at bounding box center [548, 274] width 361 height 20
click at [597, 298] on span "Next Month" at bounding box center [597, 296] width 0 height 11
click at [599, 384] on div "28" at bounding box center [596, 381] width 13 height 13
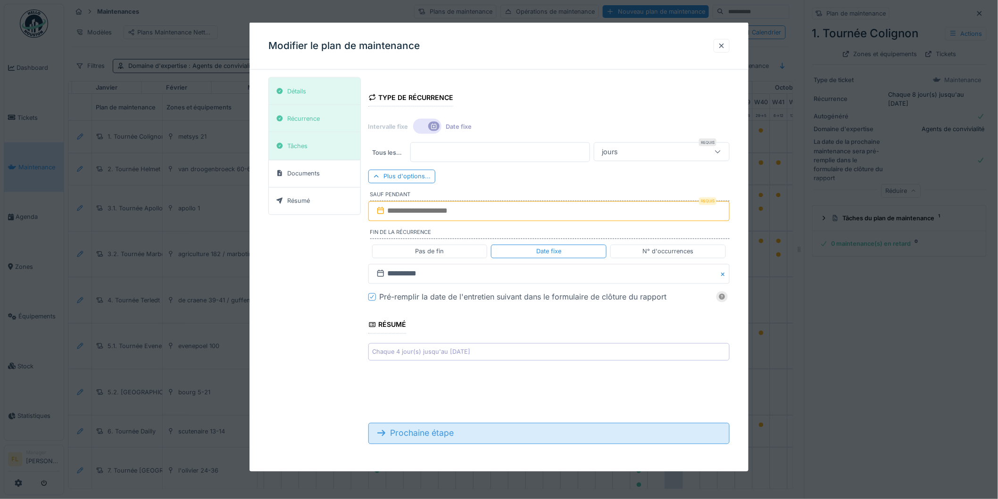
click at [477, 436] on div "Prochaine étape" at bounding box center [548, 433] width 361 height 21
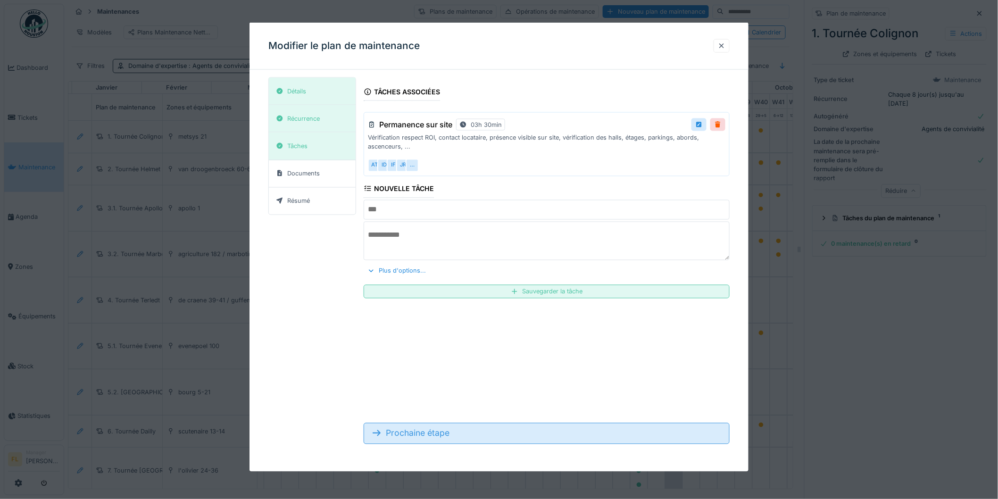
click at [476, 436] on div "Prochaine étape" at bounding box center [547, 433] width 366 height 21
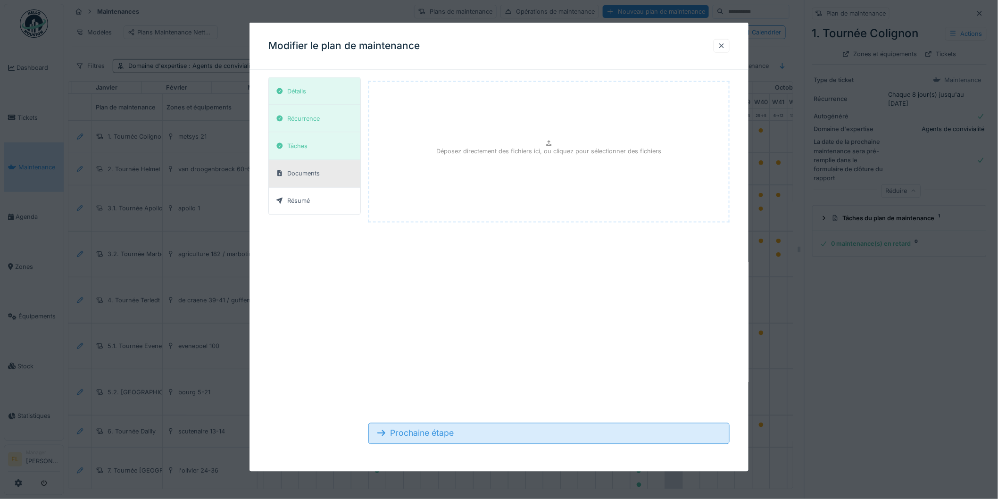
click at [477, 437] on div "Prochaine étape" at bounding box center [548, 433] width 361 height 21
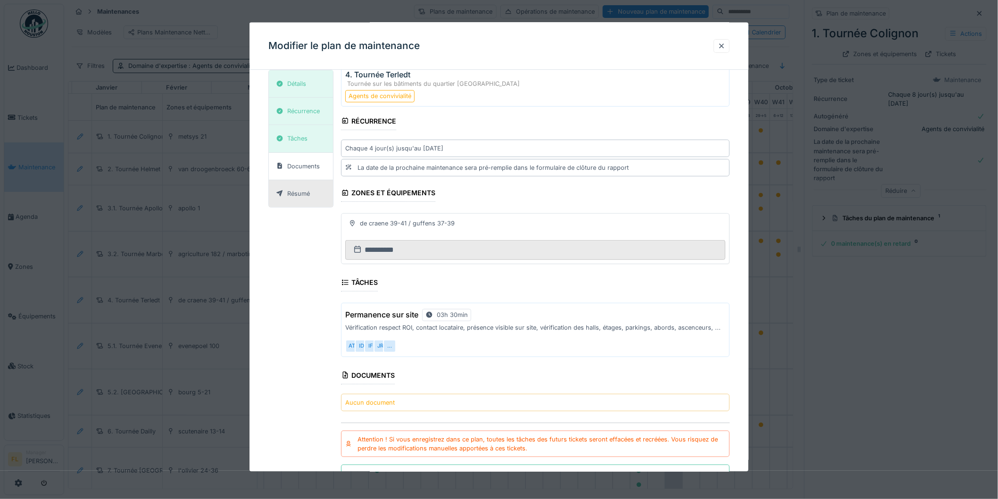
scroll to position [83, 0]
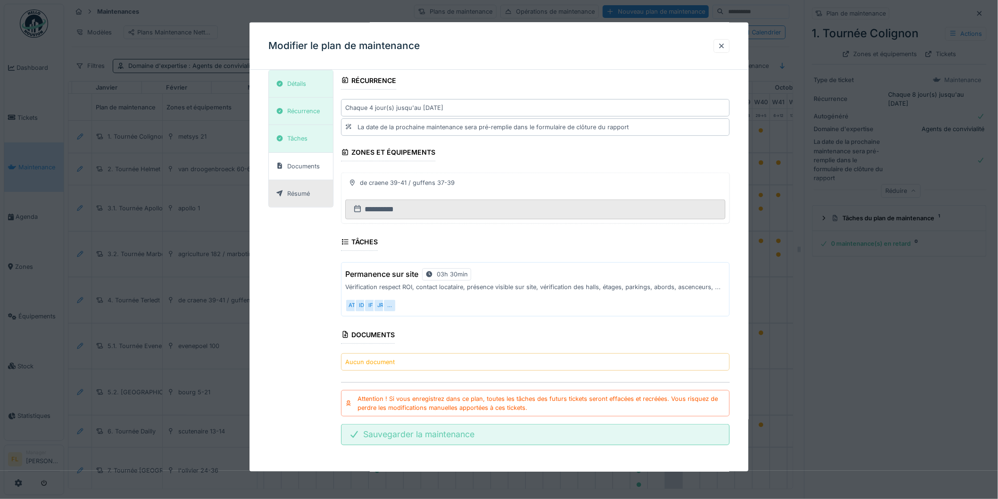
click at [478, 436] on div "Sauvegarder la maintenance" at bounding box center [535, 434] width 389 height 21
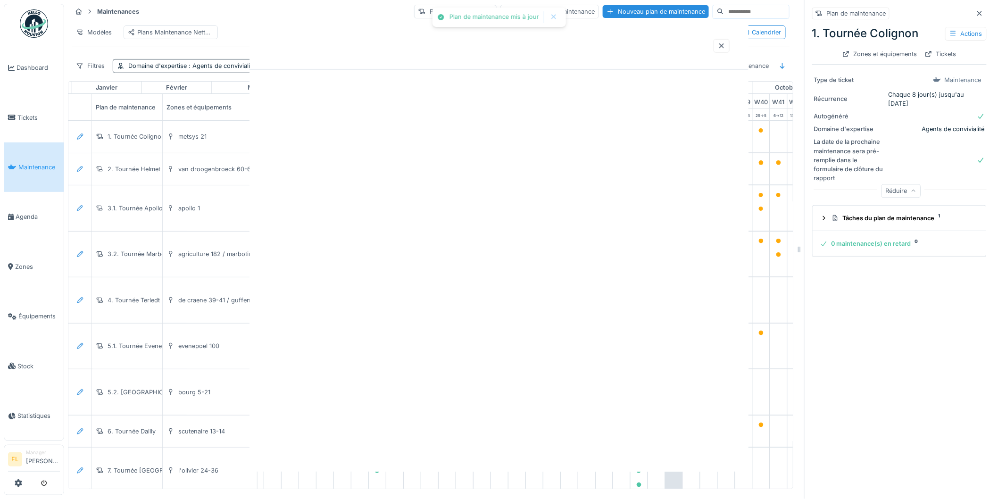
scroll to position [0, 0]
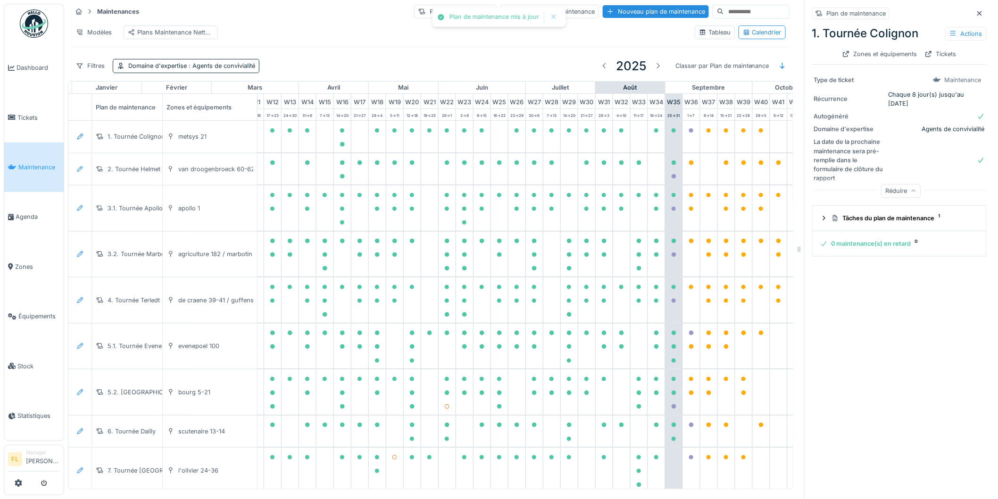
drag, startPoint x: 389, startPoint y: 436, endPoint x: 405, endPoint y: 472, distance: 39.5
click at [404, 472] on div "Plan de maintenance mis à jour Annuler Maintenances Plans de maintenance Opérat…" at bounding box center [531, 249] width 934 height 499
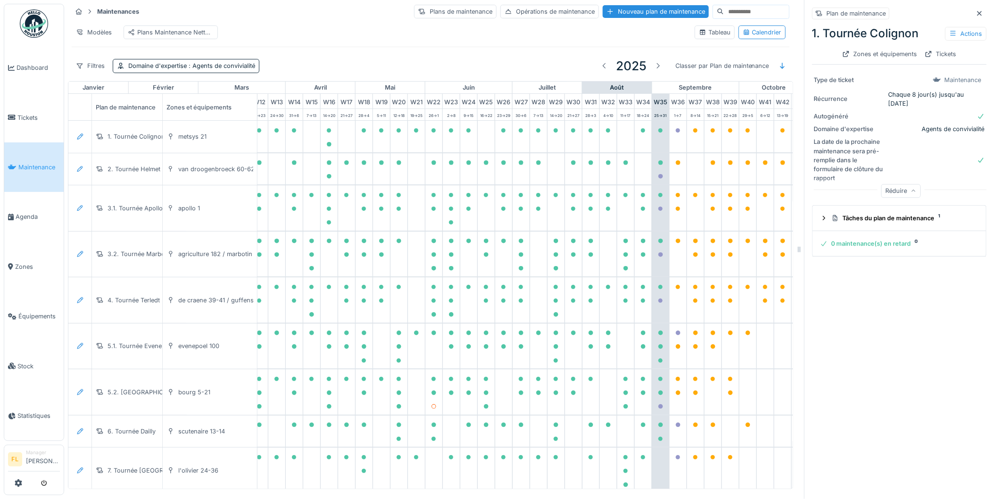
scroll to position [0, 164]
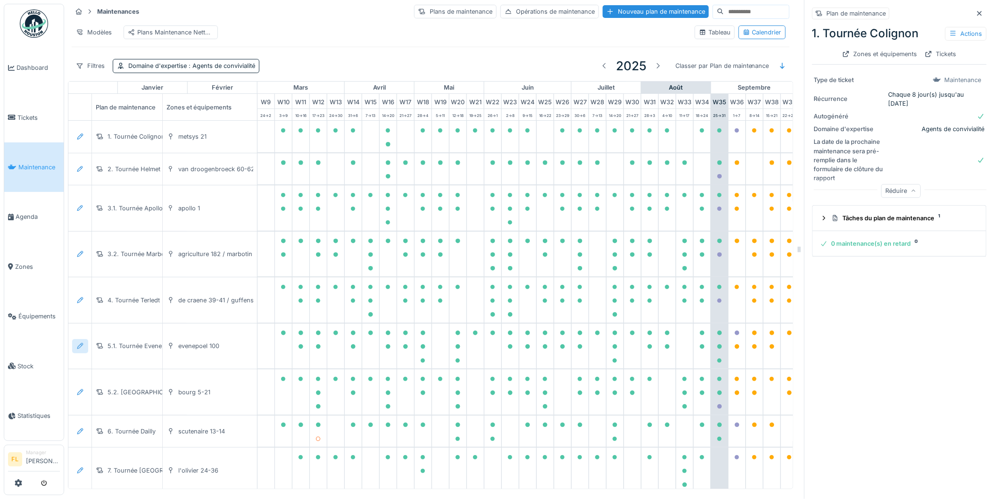
click at [79, 347] on icon at bounding box center [80, 346] width 8 height 6
click at [108, 383] on div "Modifier le plan de maintenance" at bounding box center [131, 390] width 115 height 14
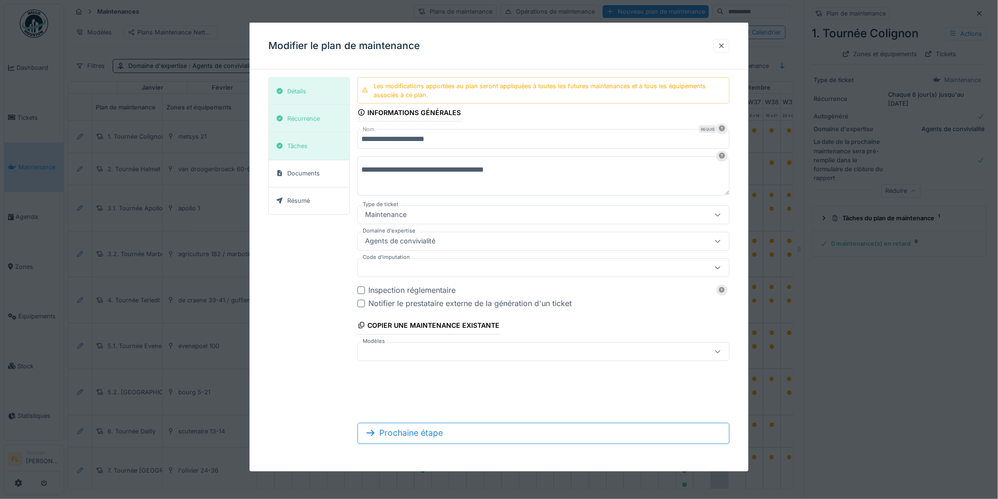
drag, startPoint x: 413, startPoint y: 428, endPoint x: 454, endPoint y: 381, distance: 62.5
click at [413, 428] on div "Prochaine étape" at bounding box center [543, 433] width 372 height 21
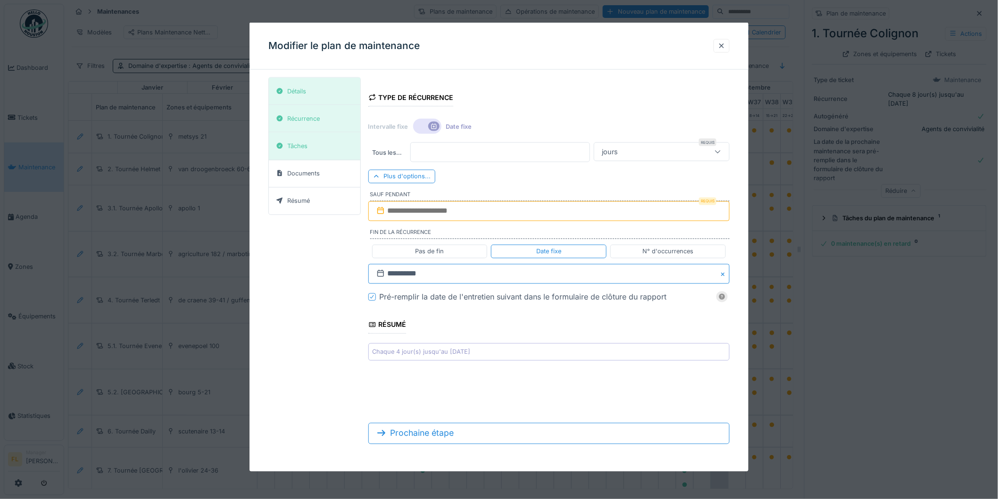
click at [436, 276] on input "**********" at bounding box center [548, 274] width 361 height 20
click at [597, 299] on span "Next Month" at bounding box center [597, 296] width 0 height 11
drag, startPoint x: 506, startPoint y: 396, endPoint x: 596, endPoint y: 380, distance: 91.9
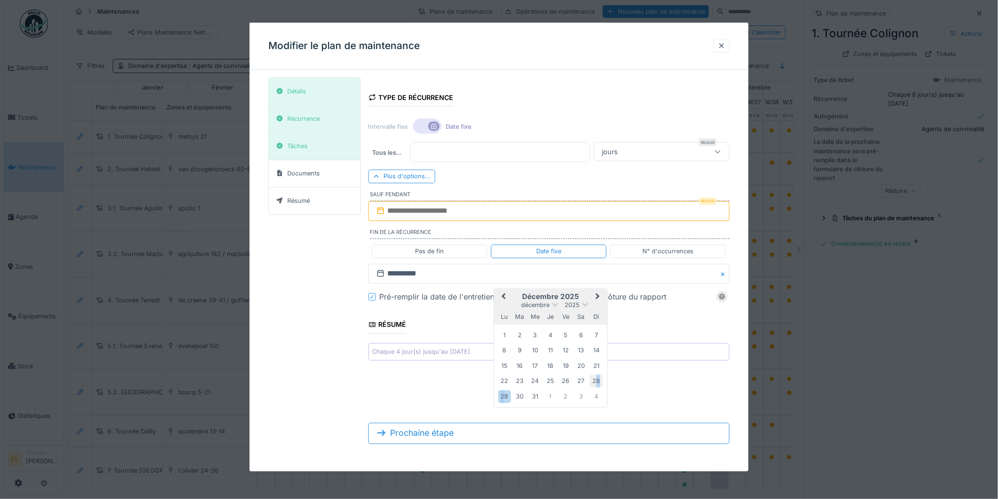
click at [596, 380] on div "1 2 3 4 5 6 7 8 9 10 11 12 13 14 15 16 17 18 19 20 21 22 23 24 25 26 27 28 29 3…" at bounding box center [550, 366] width 107 height 76
click at [596, 380] on div "28" at bounding box center [596, 381] width 13 height 13
drag, startPoint x: 487, startPoint y: 389, endPoint x: 484, endPoint y: 394, distance: 6.3
click at [488, 389] on form "**********" at bounding box center [548, 264] width 361 height 374
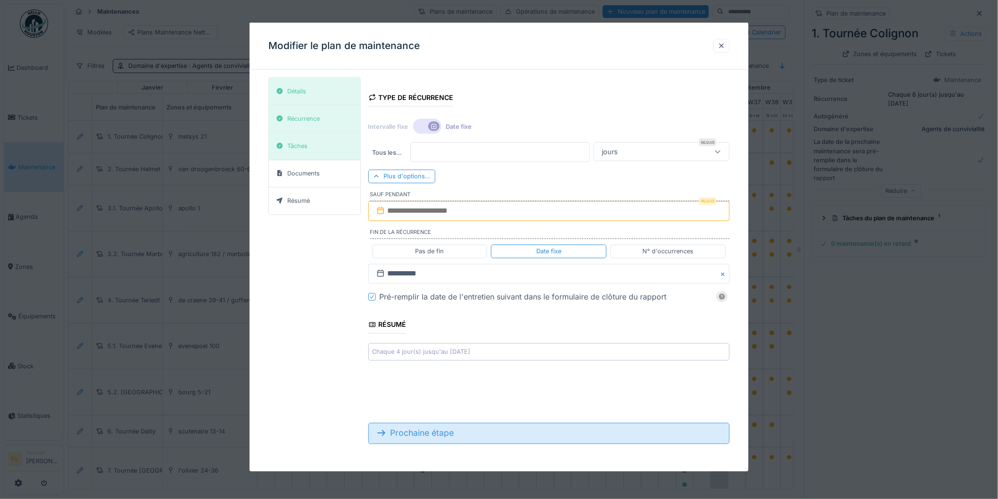
click at [445, 437] on div "Prochaine étape" at bounding box center [548, 433] width 361 height 21
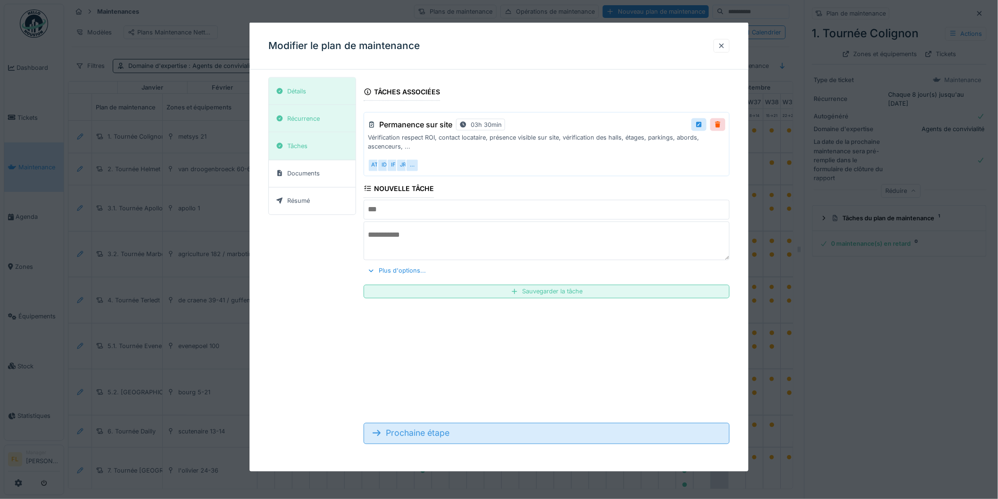
click at [451, 431] on div "Prochaine étape" at bounding box center [547, 433] width 366 height 21
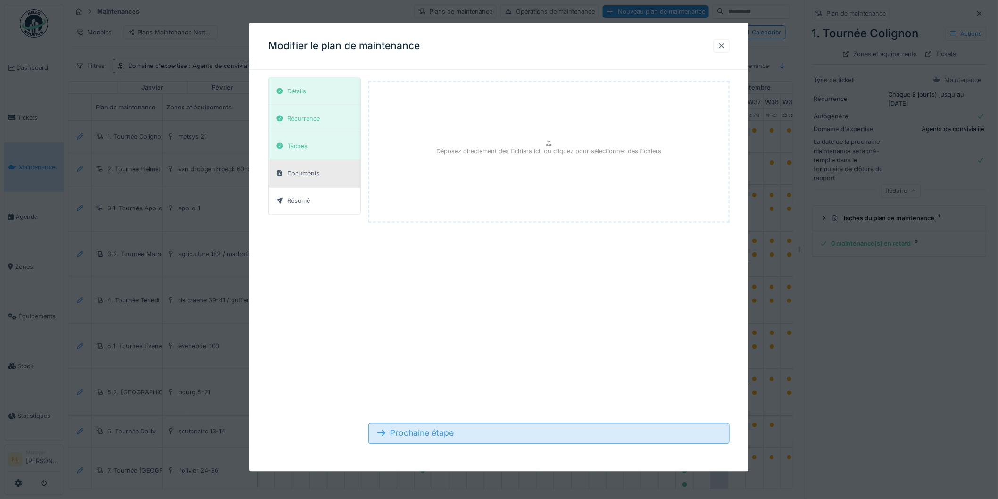
click at [449, 431] on div "Prochaine étape" at bounding box center [548, 433] width 361 height 21
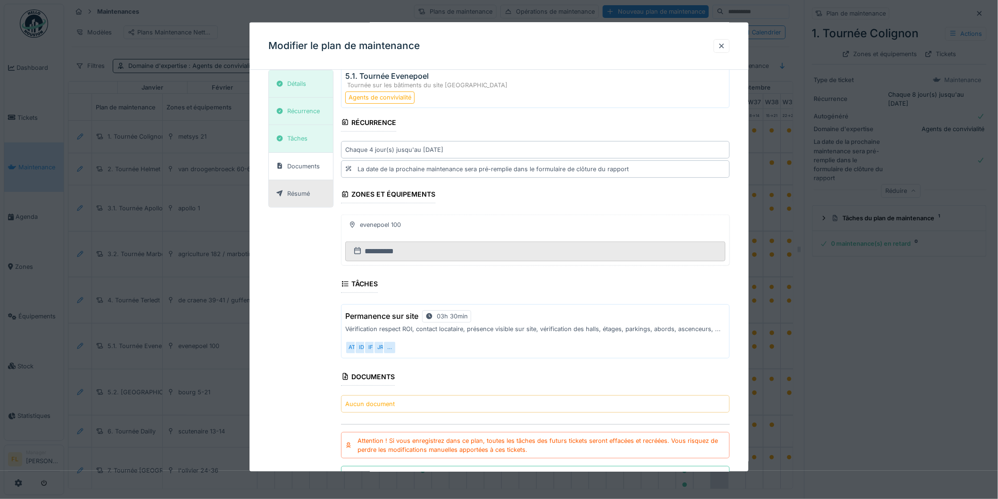
scroll to position [83, 0]
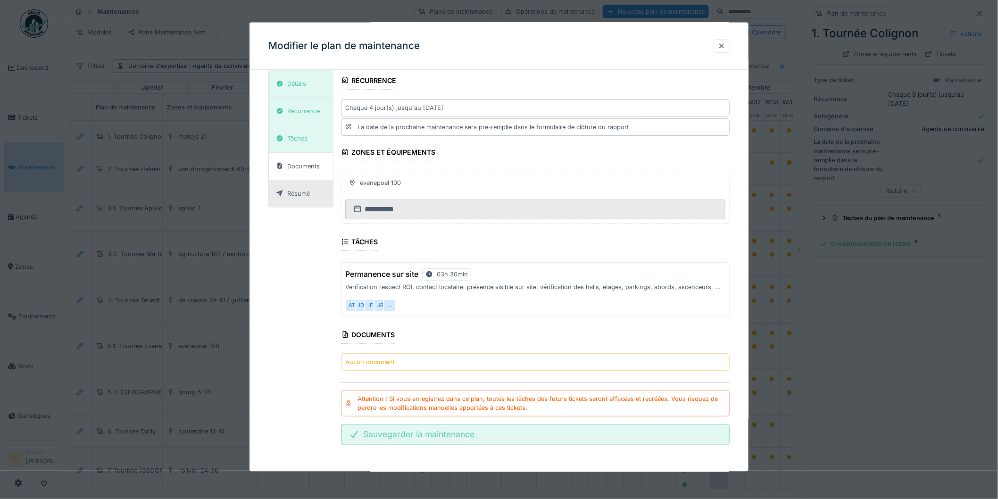
click at [454, 431] on div "Sauvegarder la maintenance" at bounding box center [535, 434] width 389 height 21
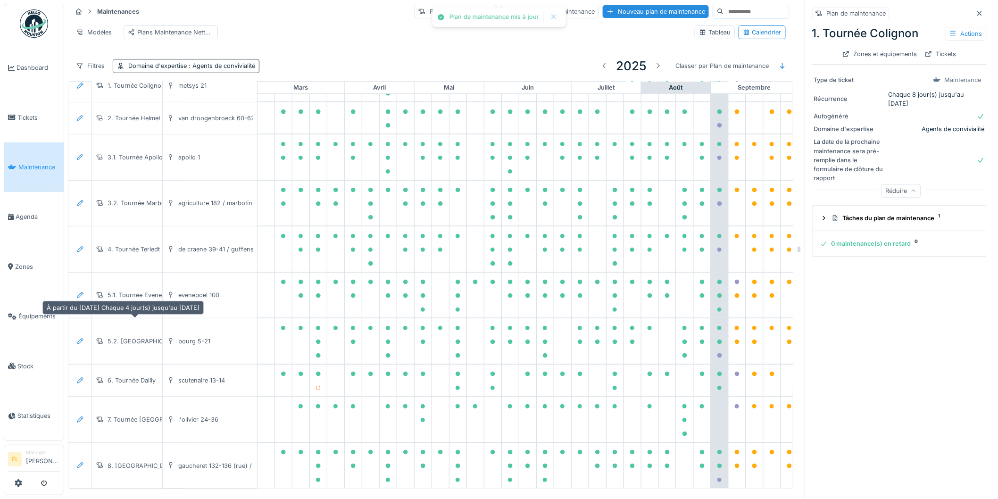
scroll to position [76, 164]
click at [77, 338] on icon at bounding box center [80, 341] width 8 height 6
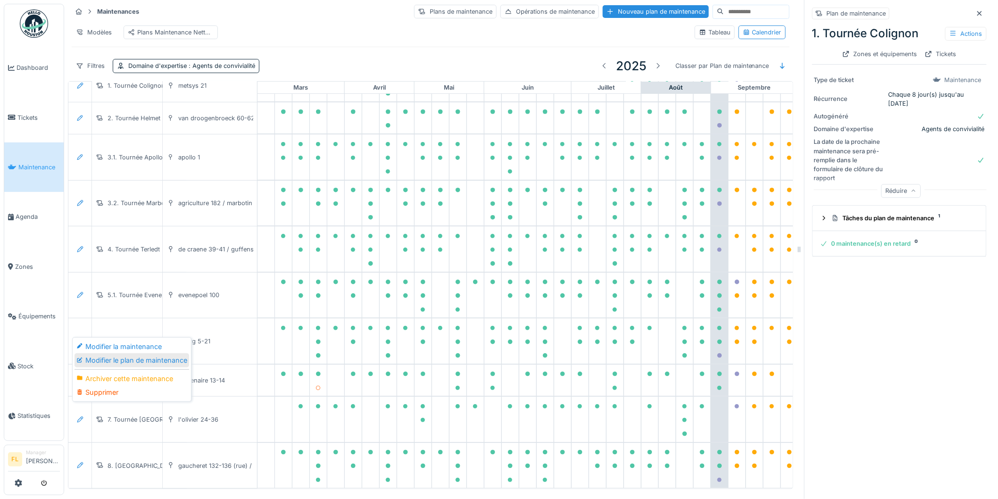
click at [95, 353] on div "Modifier le plan de maintenance" at bounding box center [131, 360] width 115 height 14
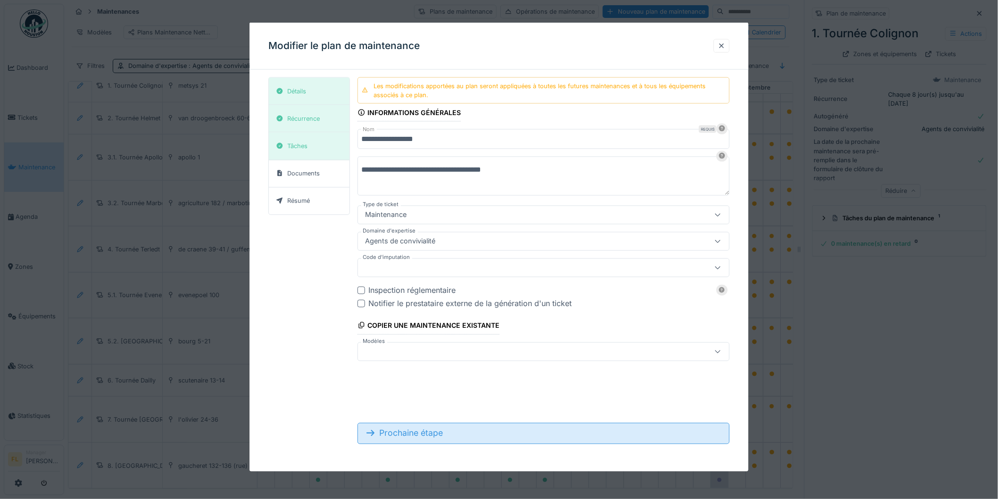
click at [434, 440] on div "Prochaine étape" at bounding box center [543, 433] width 372 height 21
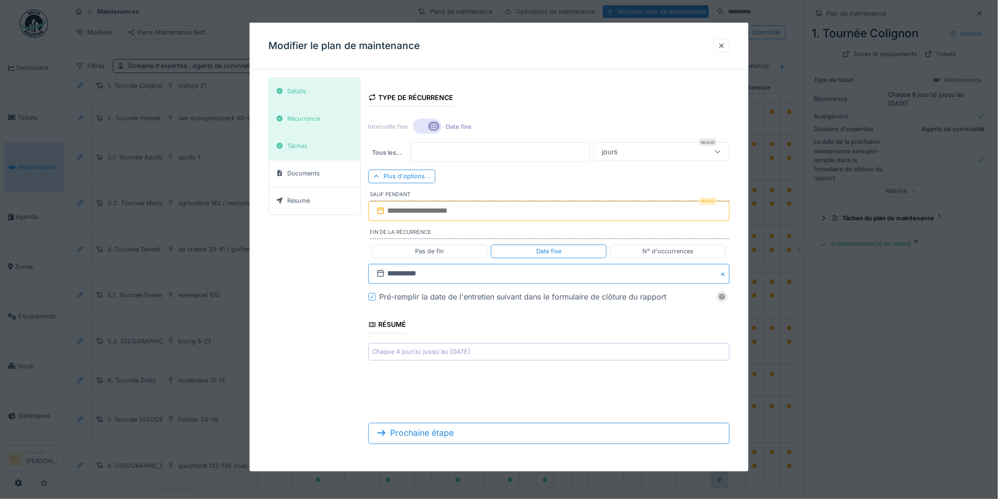
click at [446, 275] on input "**********" at bounding box center [548, 274] width 361 height 20
click at [597, 296] on span "Next Month" at bounding box center [597, 296] width 0 height 11
click at [597, 383] on div "28" at bounding box center [596, 381] width 13 height 13
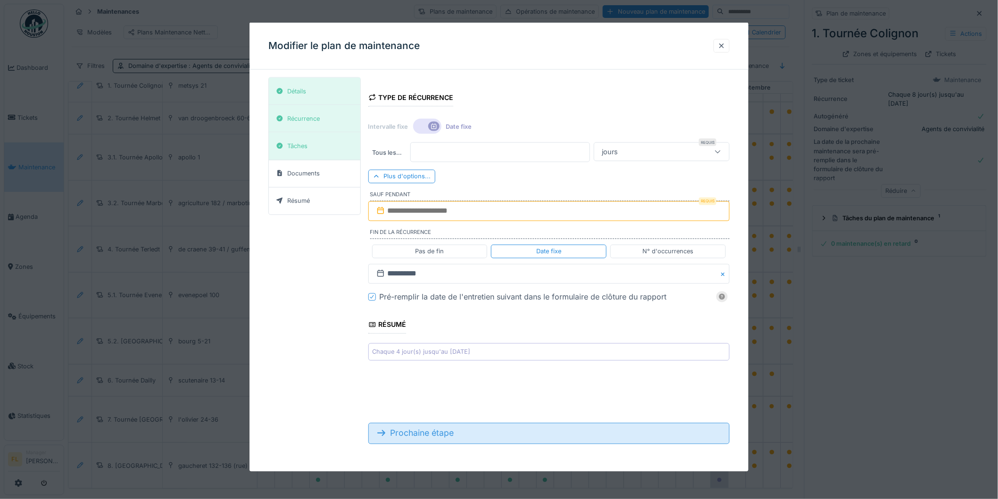
click at [449, 438] on div "Prochaine étape" at bounding box center [548, 433] width 361 height 21
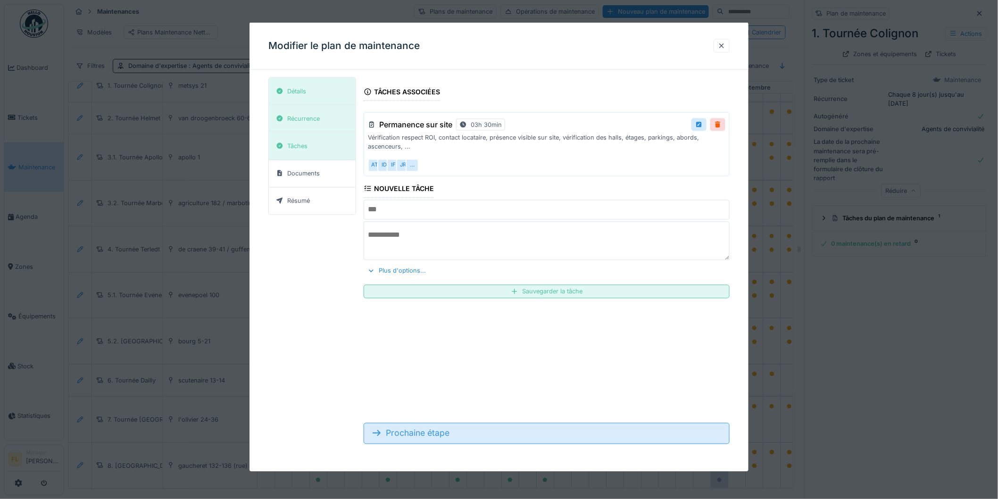
click at [417, 435] on div "Prochaine étape" at bounding box center [547, 433] width 366 height 21
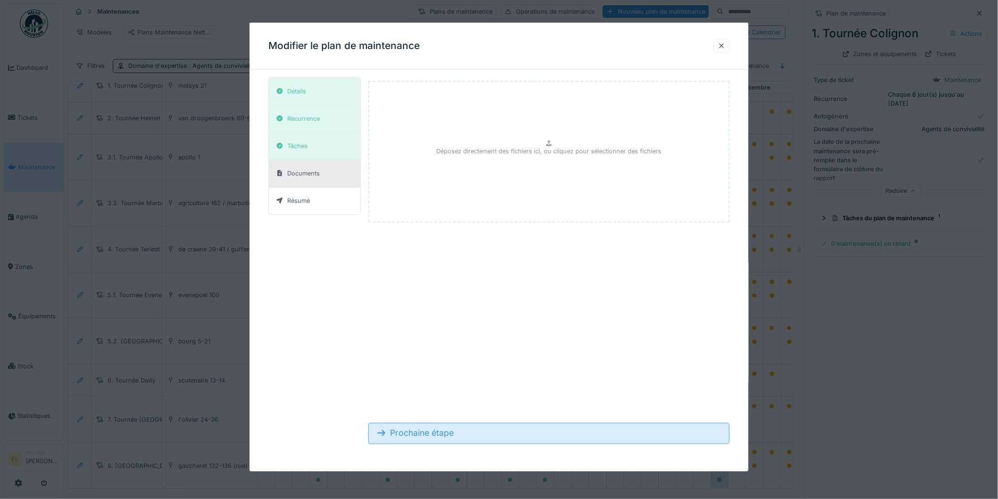
click at [464, 436] on div "Prochaine étape" at bounding box center [548, 433] width 361 height 21
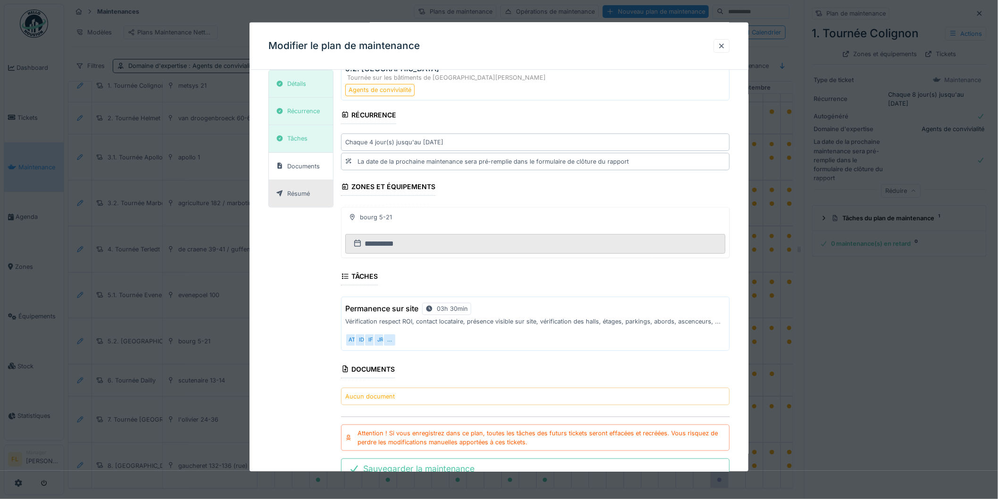
scroll to position [83, 0]
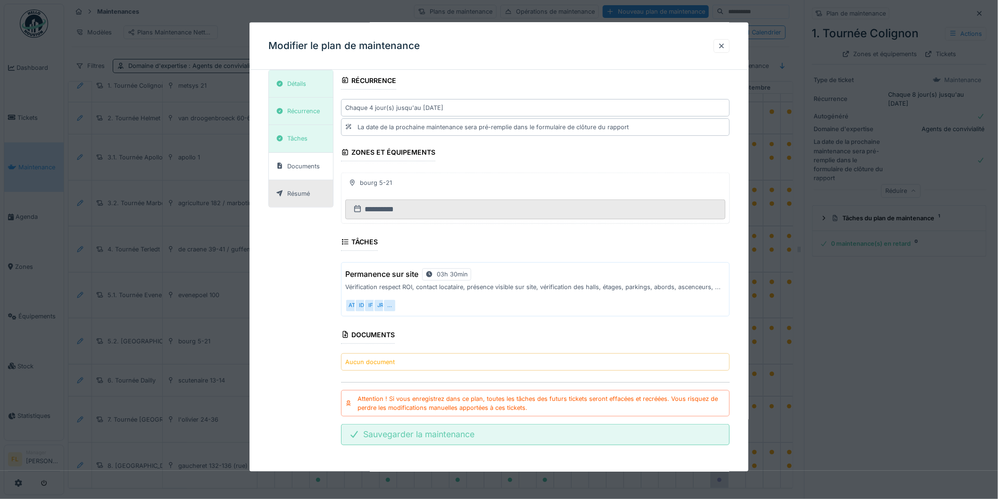
click at [478, 436] on div "Sauvegarder la maintenance" at bounding box center [535, 434] width 389 height 21
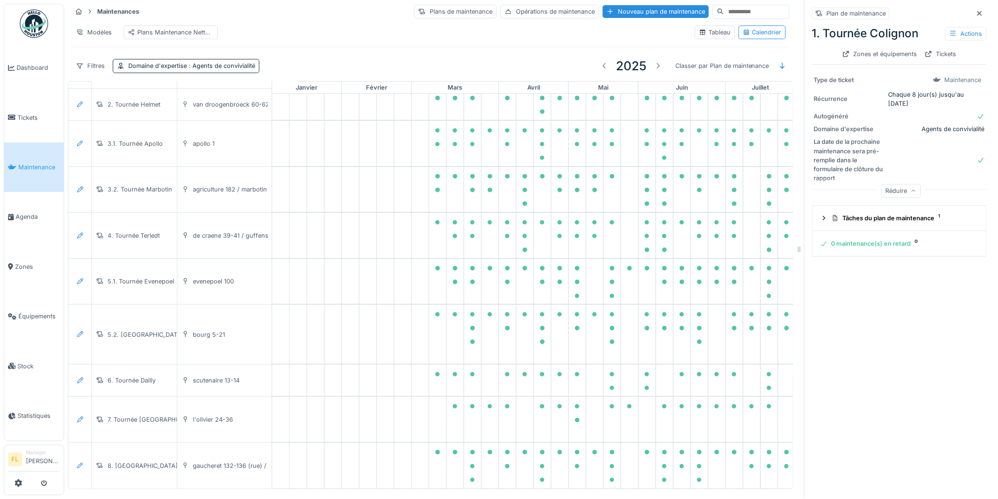
scroll to position [76, 0]
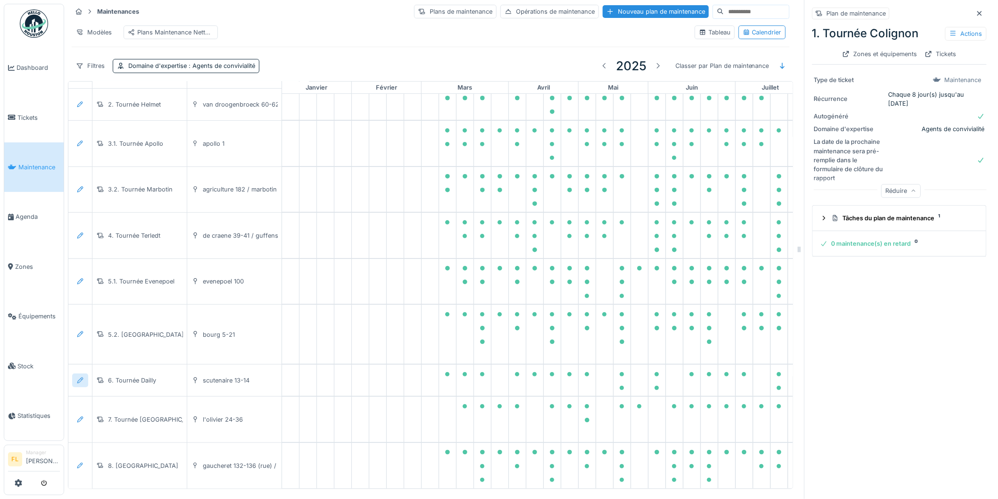
click at [81, 377] on icon at bounding box center [80, 380] width 8 height 6
click at [113, 406] on div "Modifier le plan de maintenance" at bounding box center [131, 413] width 115 height 14
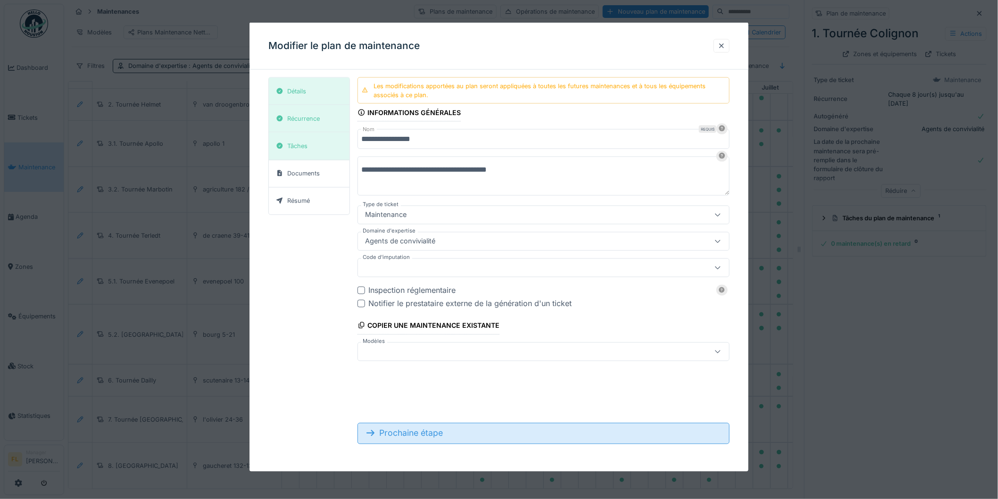
click at [445, 436] on div "Prochaine étape" at bounding box center [543, 433] width 372 height 21
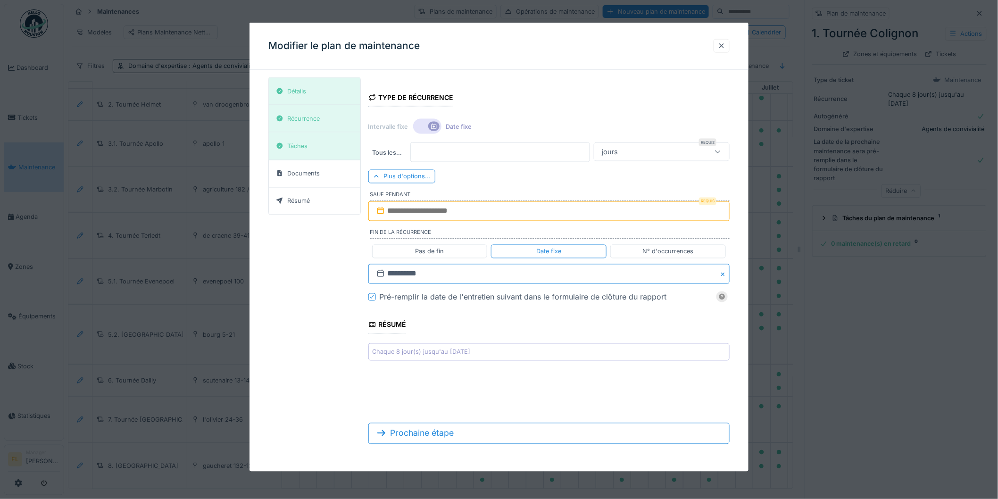
click at [426, 274] on input "**********" at bounding box center [548, 274] width 361 height 20
click at [597, 296] on span "Next Month" at bounding box center [597, 296] width 0 height 11
click at [597, 295] on span "Next Month" at bounding box center [597, 296] width 0 height 11
click at [596, 379] on div "28" at bounding box center [596, 381] width 13 height 13
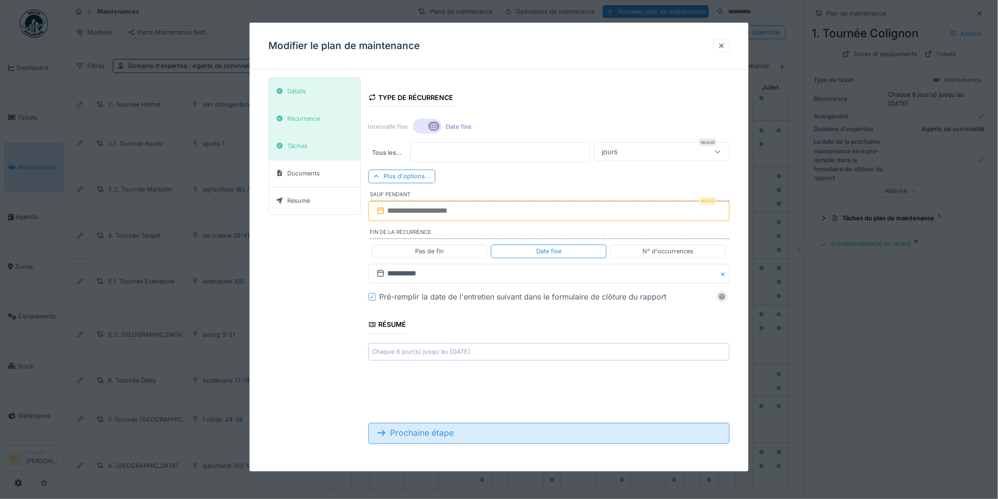
click at [498, 439] on div "Prochaine étape" at bounding box center [548, 433] width 361 height 21
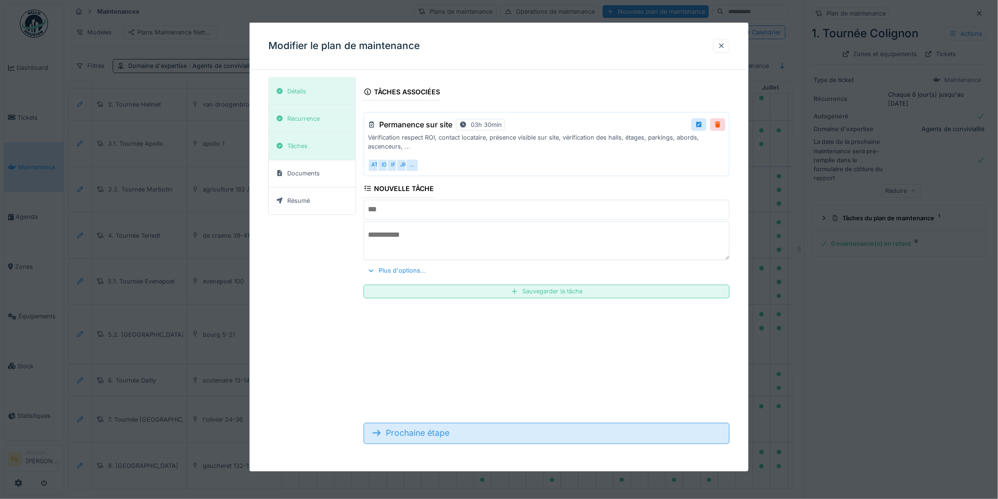
click at [501, 431] on div "Prochaine étape" at bounding box center [547, 433] width 366 height 21
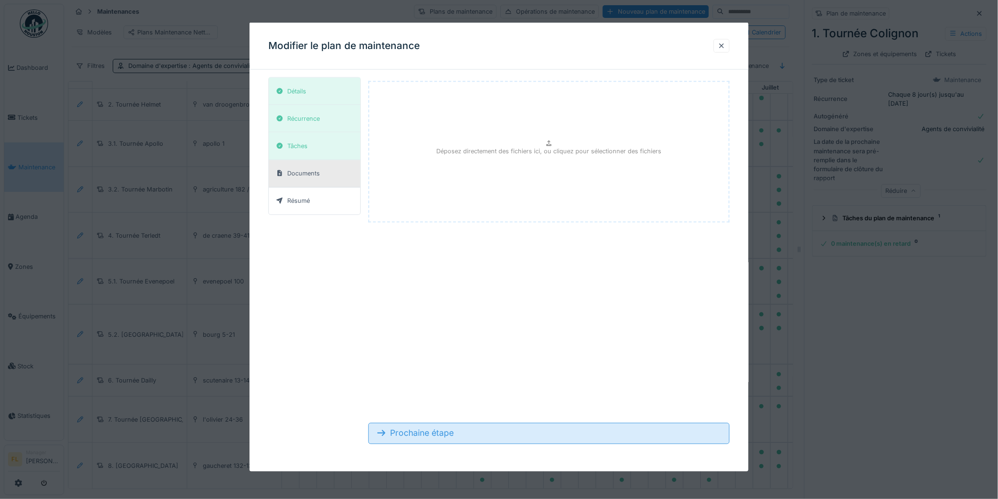
click at [469, 434] on div "Prochaine étape" at bounding box center [548, 433] width 361 height 21
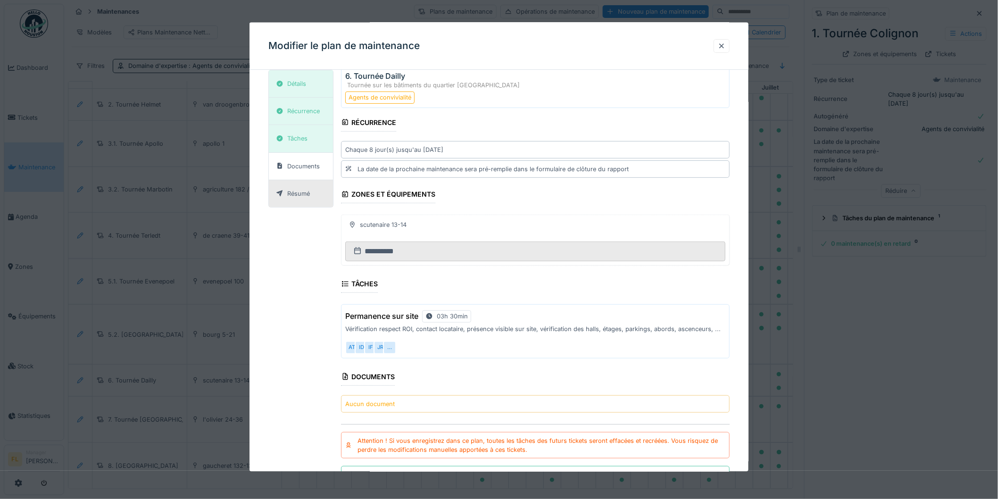
scroll to position [83, 0]
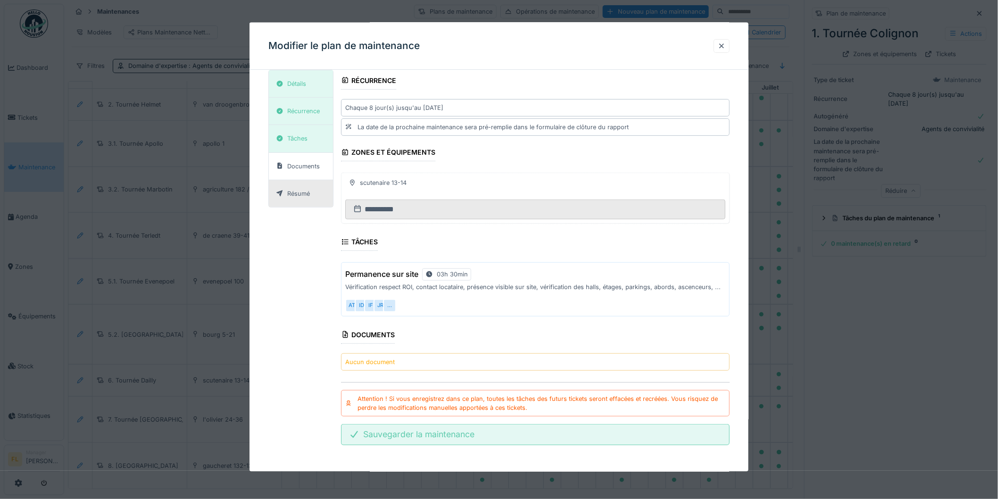
drag, startPoint x: 397, startPoint y: 442, endPoint x: 405, endPoint y: 442, distance: 7.1
click at [398, 442] on div "Sauvegarder la maintenance" at bounding box center [535, 434] width 389 height 21
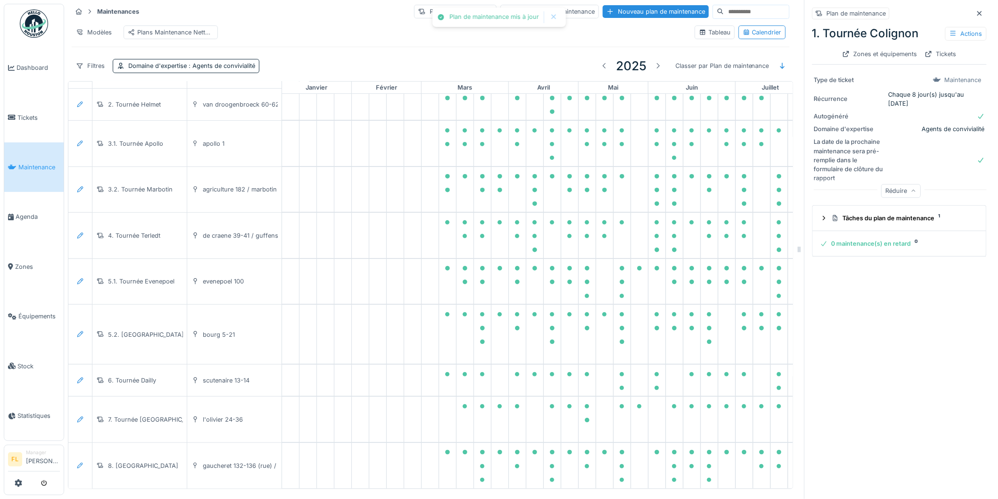
scroll to position [91, 0]
click at [85, 413] on div at bounding box center [80, 420] width 16 height 14
click at [97, 432] on div "Modifier le plan de maintenance" at bounding box center [131, 439] width 115 height 14
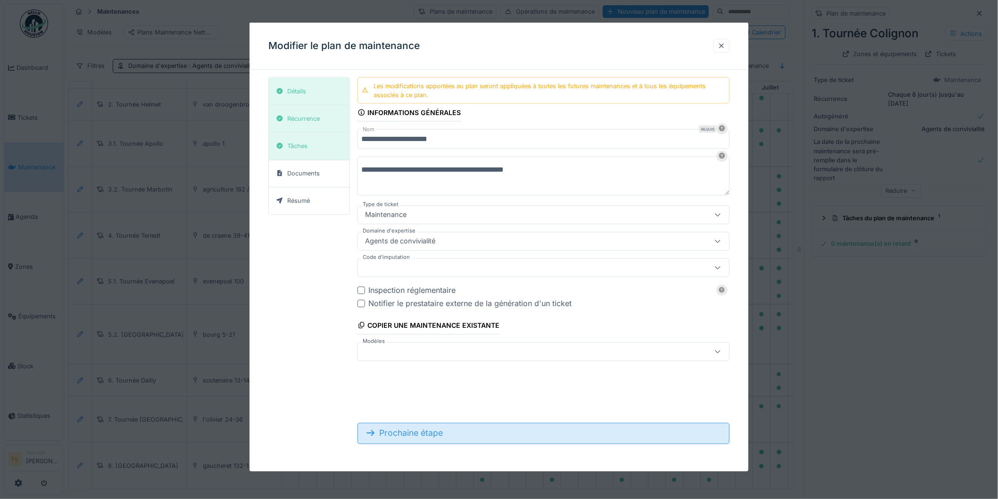
click at [397, 433] on div "Prochaine étape" at bounding box center [543, 433] width 372 height 21
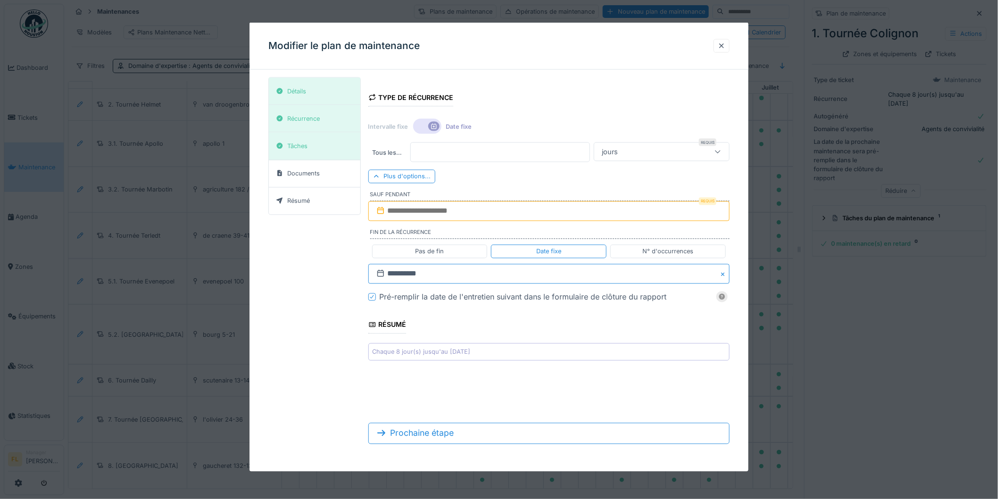
click at [438, 275] on input "**********" at bounding box center [548, 274] width 361 height 20
click at [600, 299] on button "Next Month" at bounding box center [598, 297] width 15 height 15
click at [598, 381] on div "28" at bounding box center [596, 381] width 13 height 13
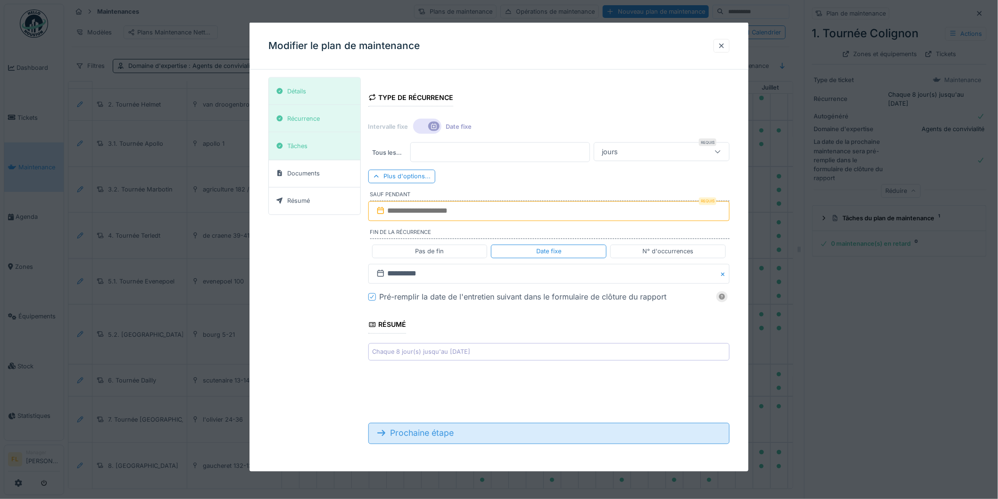
drag, startPoint x: 461, startPoint y: 405, endPoint x: 450, endPoint y: 431, distance: 27.7
click at [460, 406] on form "**********" at bounding box center [548, 264] width 361 height 374
click at [450, 434] on div "Prochaine étape" at bounding box center [548, 433] width 361 height 21
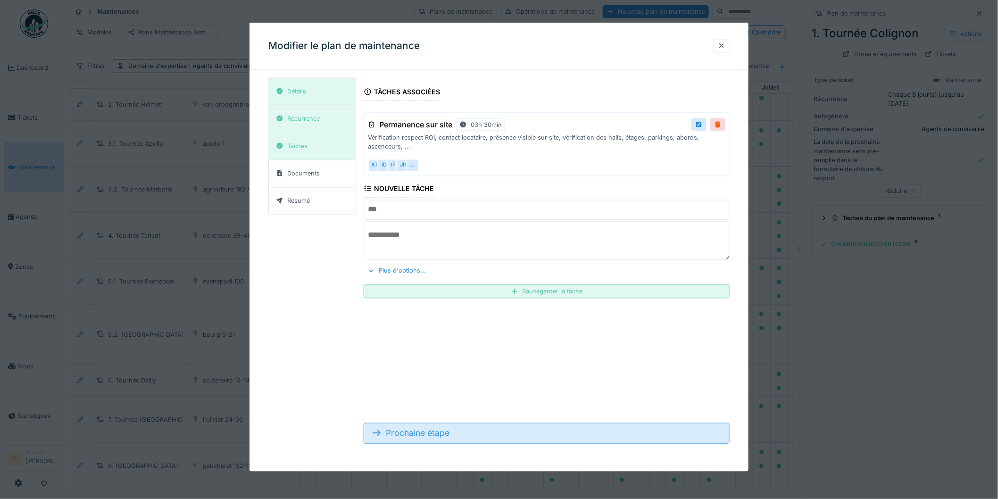
click at [435, 426] on div "Prochaine étape" at bounding box center [547, 433] width 366 height 21
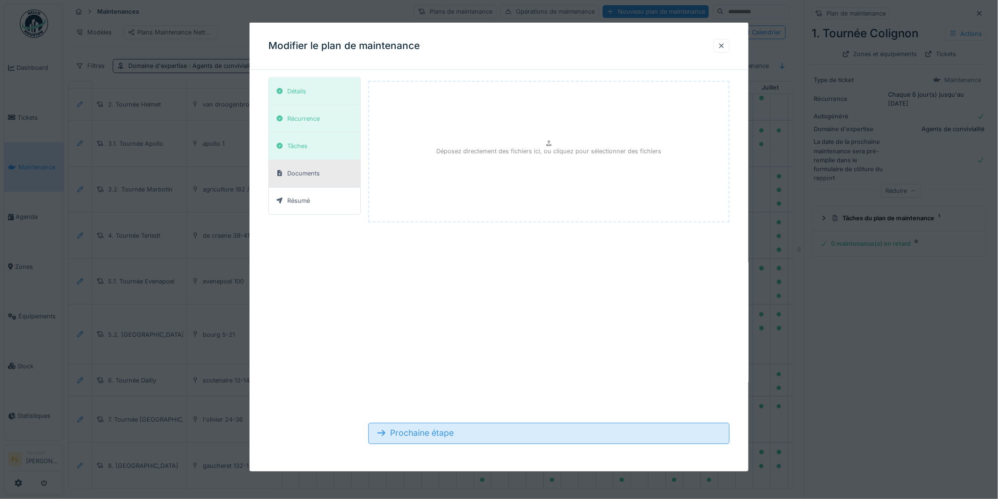
click at [449, 431] on div "Prochaine étape" at bounding box center [548, 433] width 361 height 21
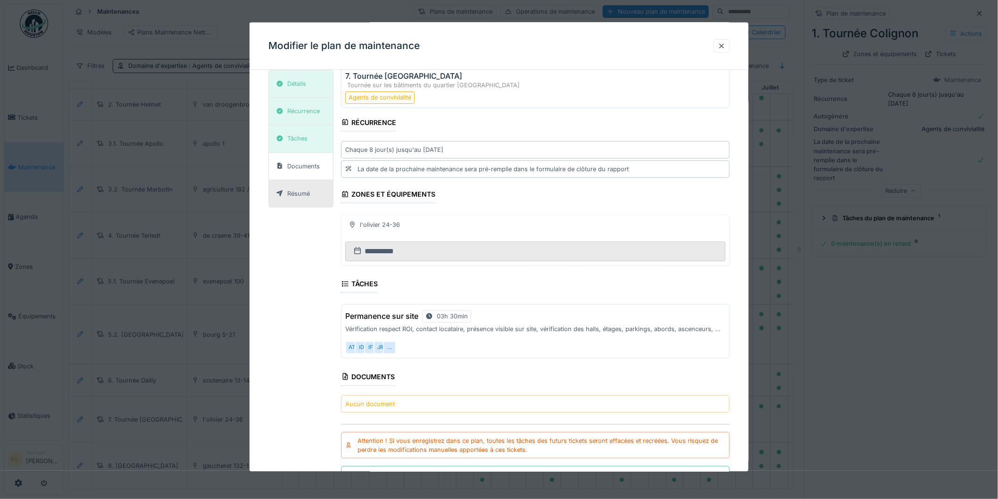
scroll to position [83, 0]
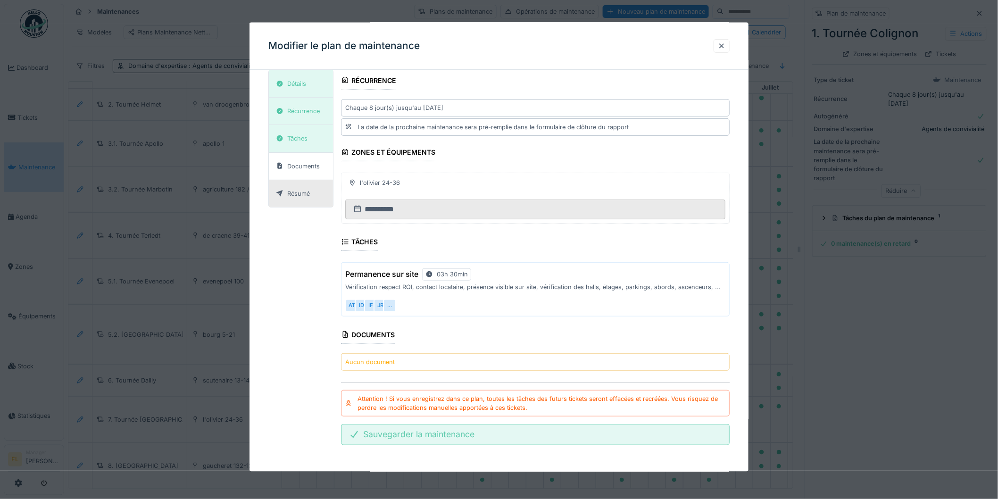
click at [443, 434] on div "Sauvegarder la maintenance" at bounding box center [535, 434] width 389 height 21
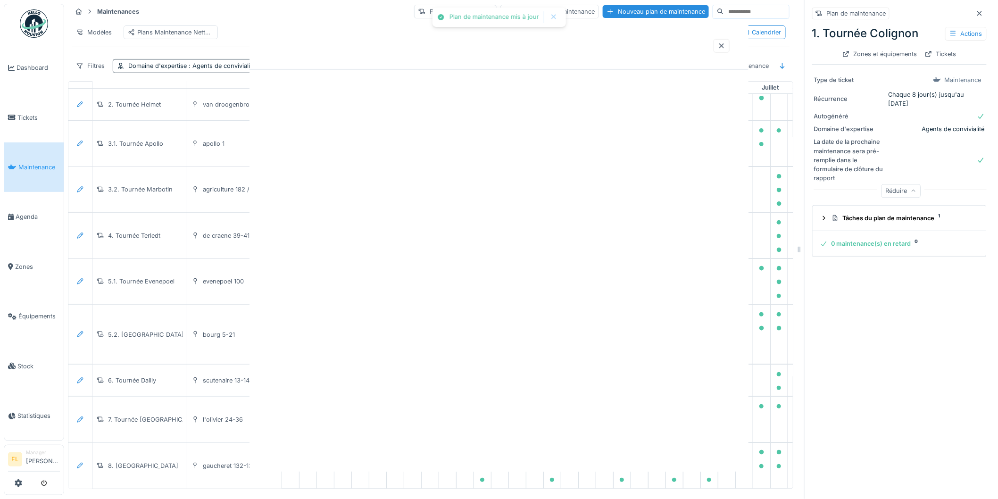
scroll to position [0, 0]
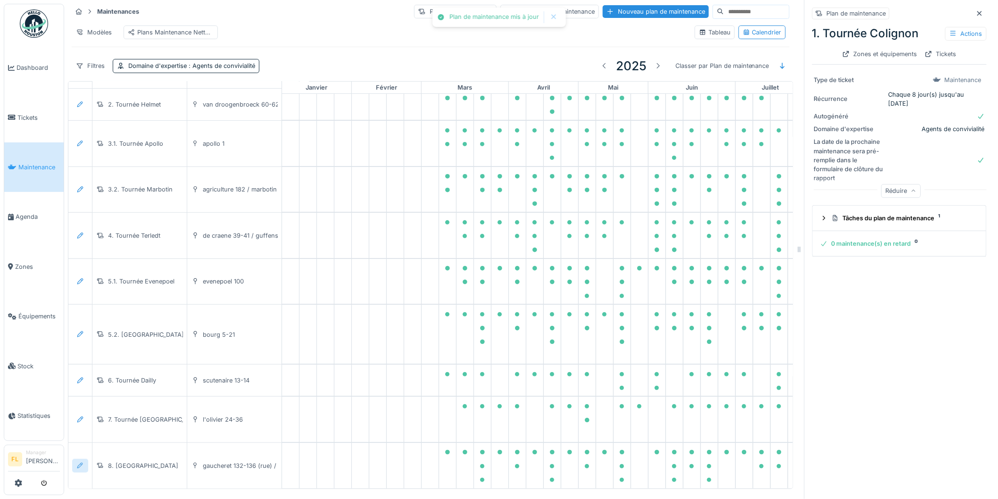
click at [82, 463] on icon at bounding box center [80, 466] width 8 height 6
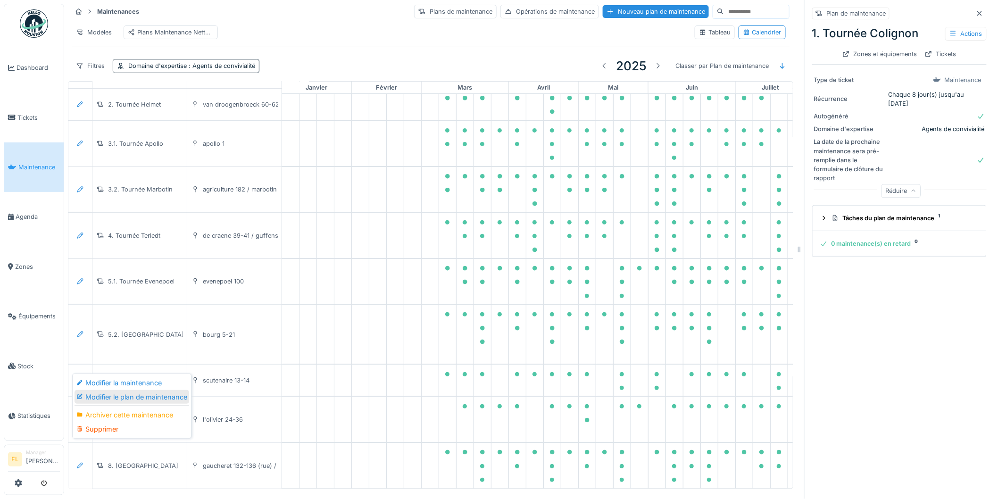
click at [124, 390] on div "Modifier le plan de maintenance" at bounding box center [131, 397] width 115 height 14
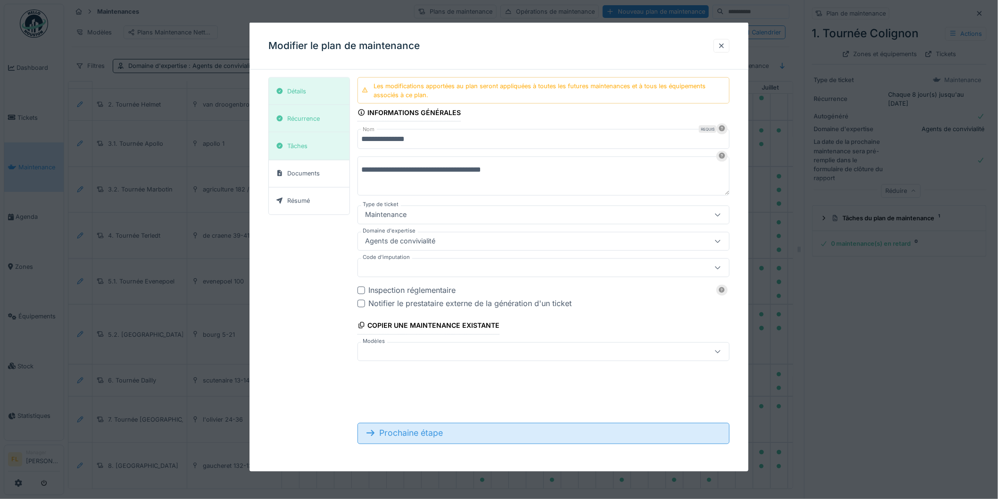
click at [406, 423] on div "Prochaine étape" at bounding box center [543, 433] width 372 height 21
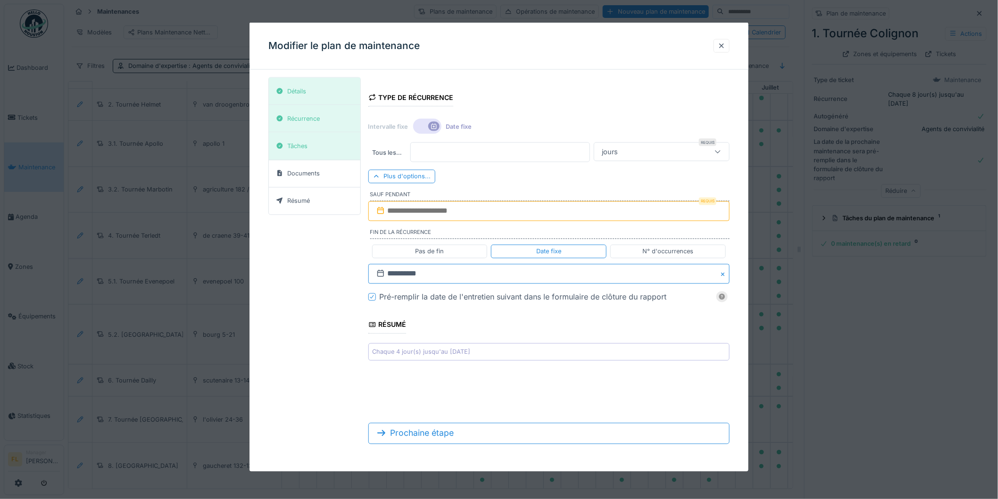
click at [429, 276] on input "**********" at bounding box center [548, 274] width 361 height 20
click at [595, 294] on button "Next Month" at bounding box center [598, 297] width 15 height 15
click at [599, 295] on button "Next Month" at bounding box center [598, 297] width 15 height 15
click at [597, 297] on span "Next Month" at bounding box center [597, 296] width 0 height 11
click at [597, 380] on div "28" at bounding box center [596, 381] width 13 height 13
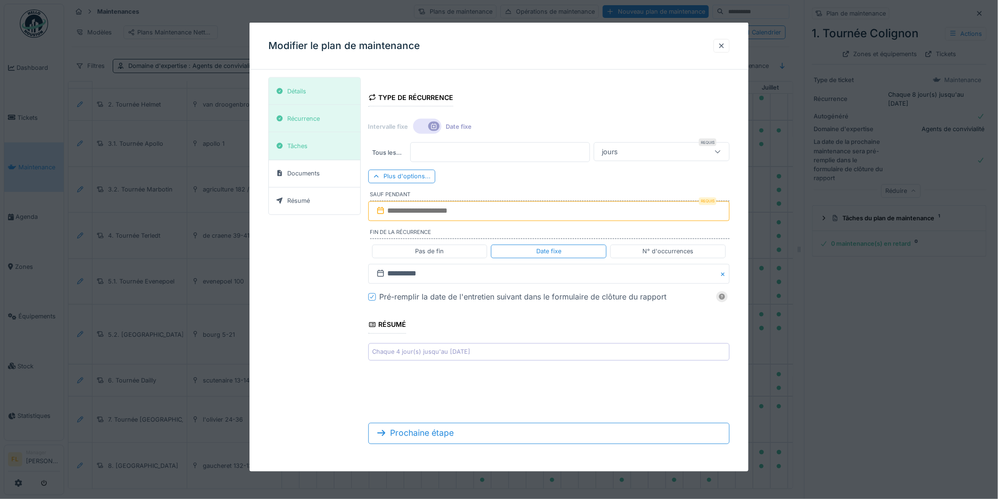
click at [461, 399] on form "**********" at bounding box center [548, 264] width 361 height 374
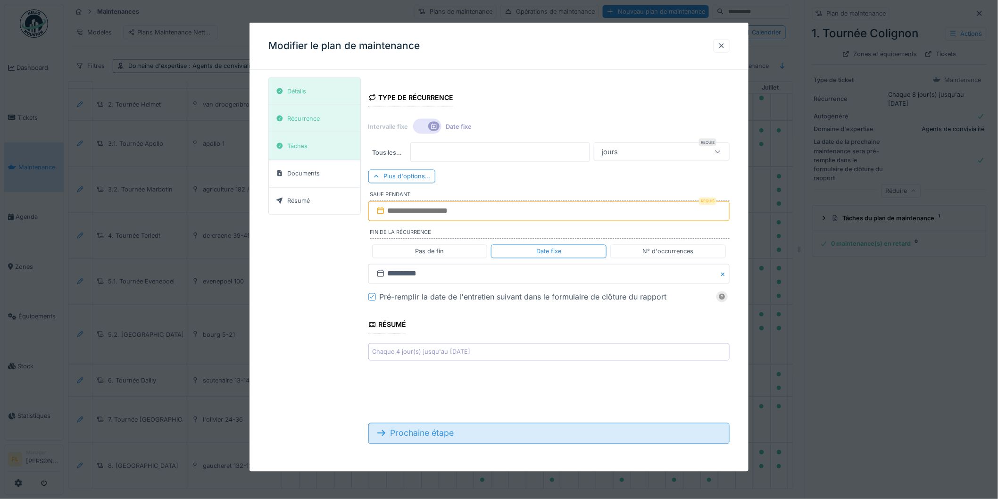
click at [387, 429] on div at bounding box center [381, 433] width 10 height 12
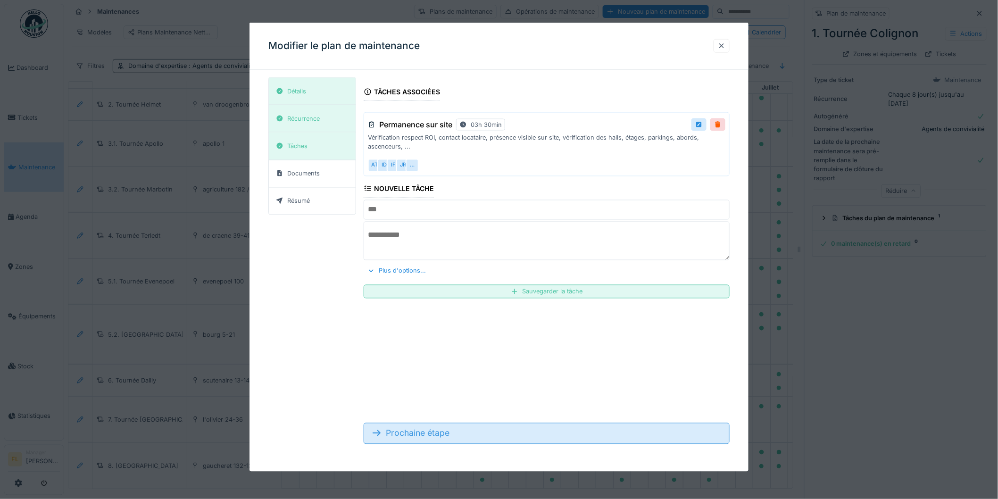
click at [471, 433] on div "Prochaine étape" at bounding box center [547, 433] width 366 height 21
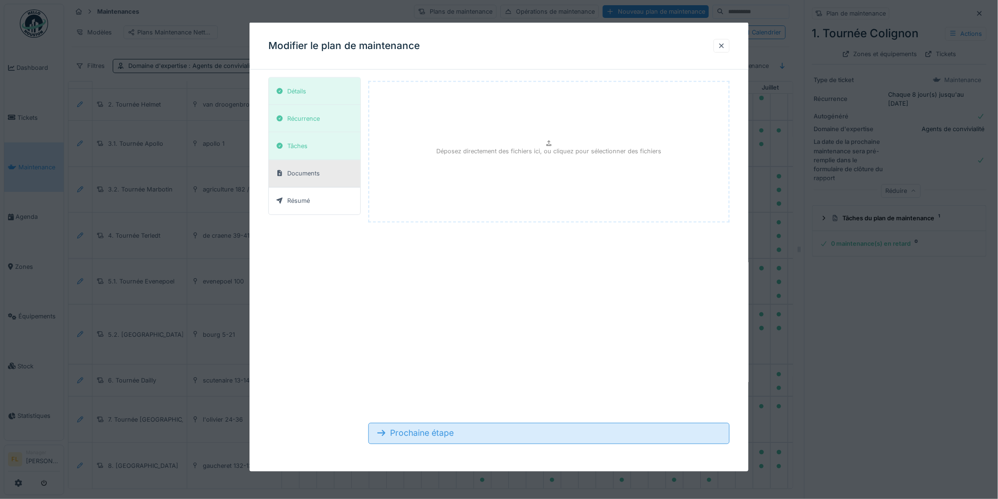
click at [460, 445] on form "Déposez directement des fichiers ici, ou cliquez pour sélectionner des fichiers…" at bounding box center [548, 264] width 361 height 374
click at [460, 438] on div "Prochaine étape" at bounding box center [548, 433] width 361 height 21
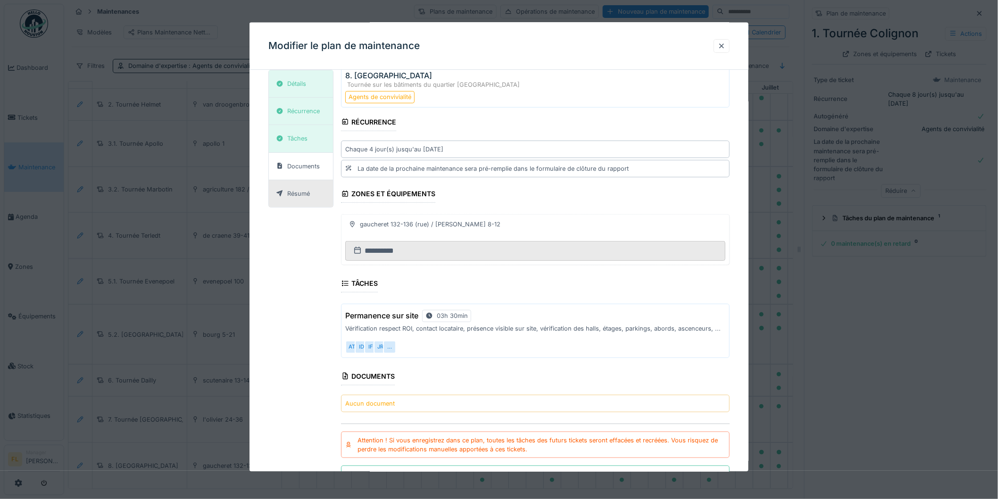
scroll to position [83, 0]
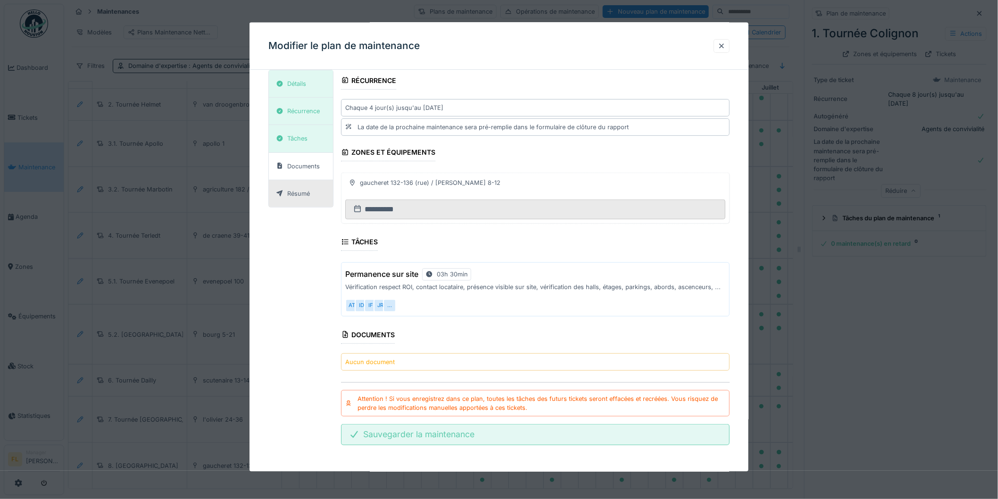
click at [454, 432] on div "Sauvegarder la maintenance" at bounding box center [535, 434] width 389 height 21
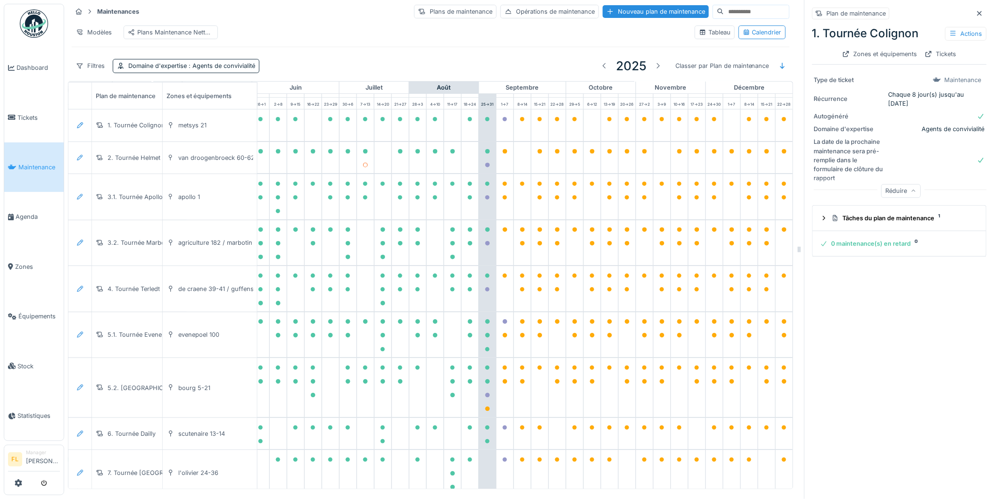
scroll to position [0, 418]
